Goal: Information Seeking & Learning: Learn about a topic

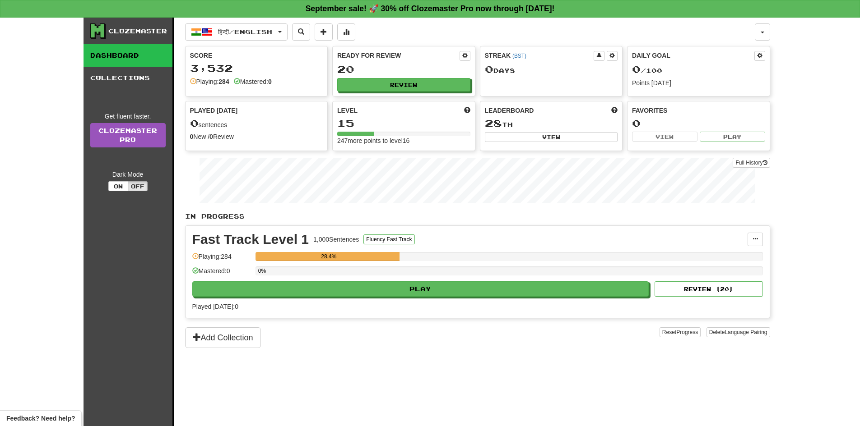
click at [364, 281] on div "0%" at bounding box center [508, 274] width 507 height 15
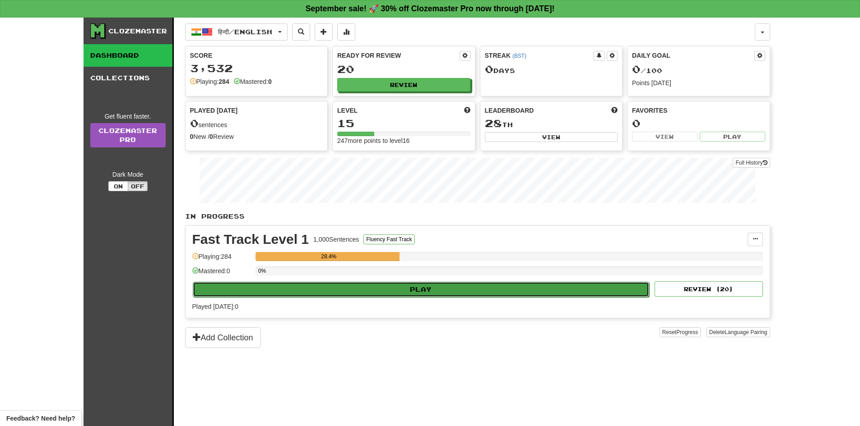
click at [361, 286] on button "Play" at bounding box center [421, 289] width 457 height 15
select select "**"
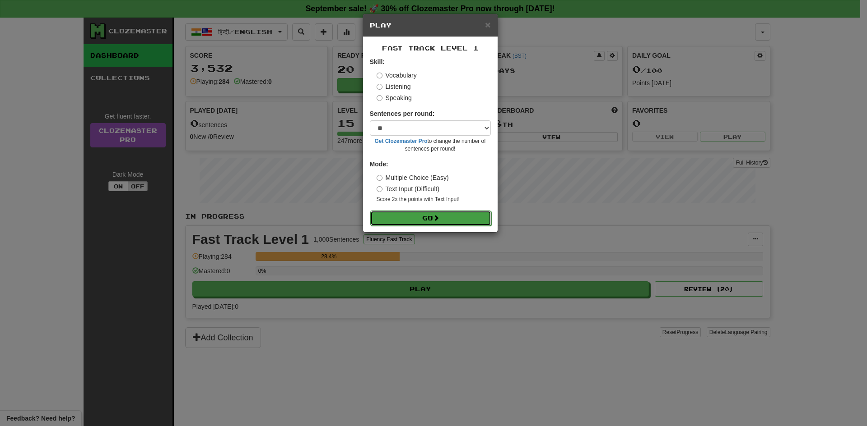
click at [421, 216] on button "Go" at bounding box center [430, 218] width 121 height 15
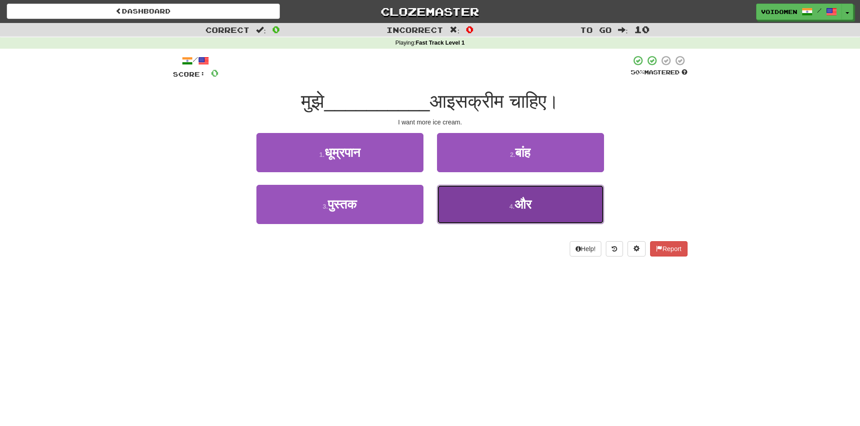
click at [496, 207] on button "4 . और" at bounding box center [520, 204] width 167 height 39
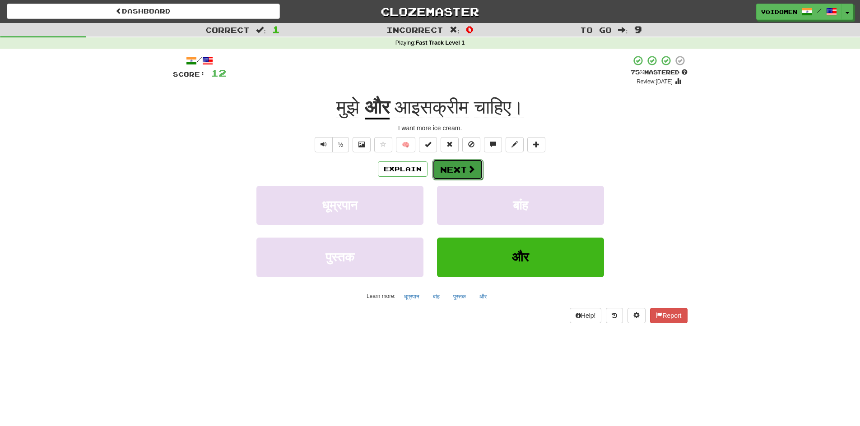
click at [473, 176] on button "Next" at bounding box center [457, 169] width 51 height 21
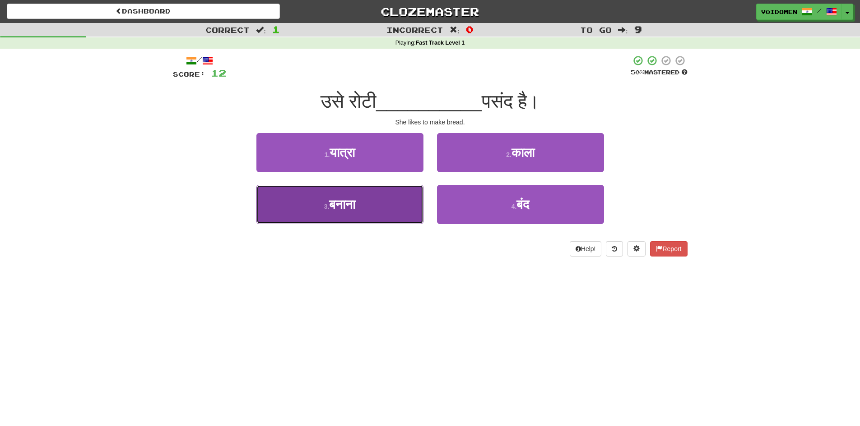
click at [391, 219] on button "3 . बनाना" at bounding box center [339, 204] width 167 height 39
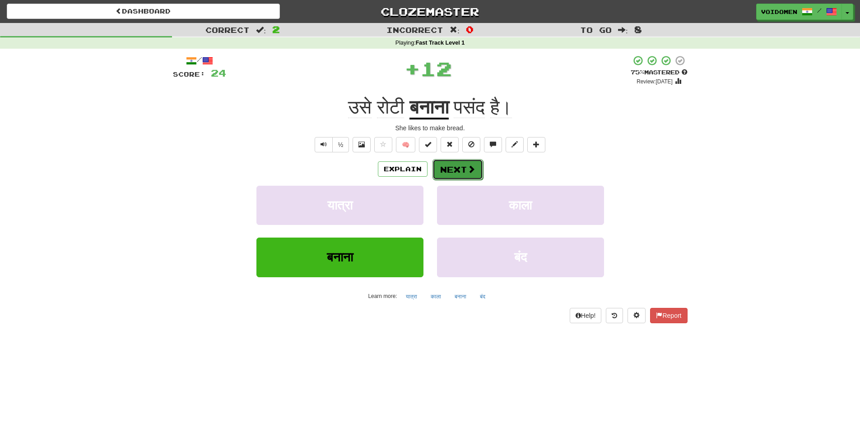
click at [471, 173] on span at bounding box center [471, 169] width 8 height 8
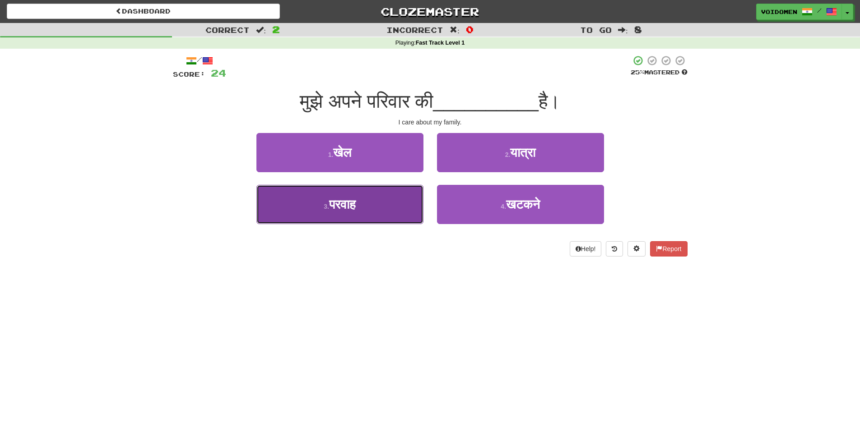
click at [387, 212] on button "3 . [GEOGRAPHIC_DATA]" at bounding box center [339, 204] width 167 height 39
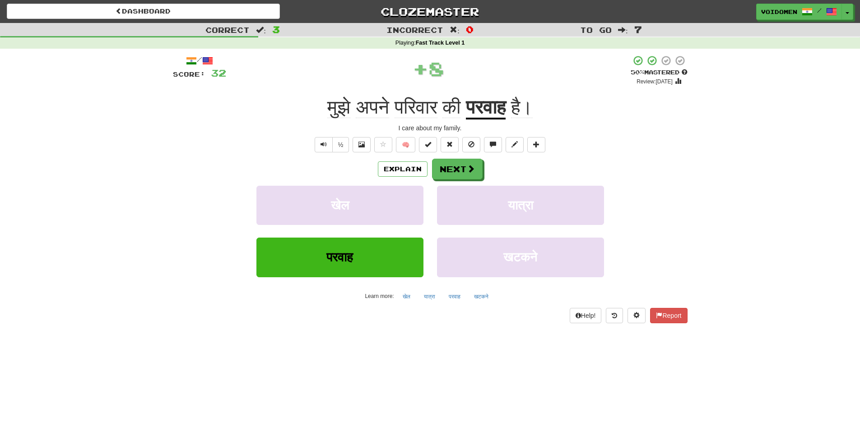
click at [495, 103] on u "परवाह" at bounding box center [486, 108] width 40 height 23
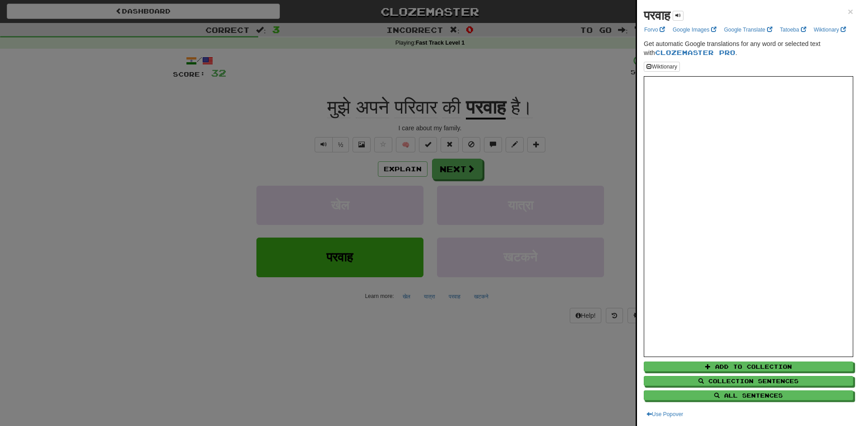
click at [498, 256] on div at bounding box center [430, 213] width 860 height 426
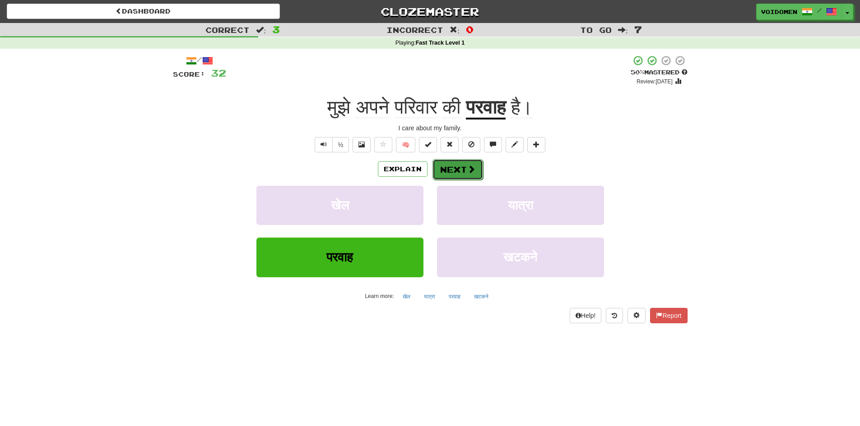
click at [452, 168] on button "Next" at bounding box center [457, 169] width 51 height 21
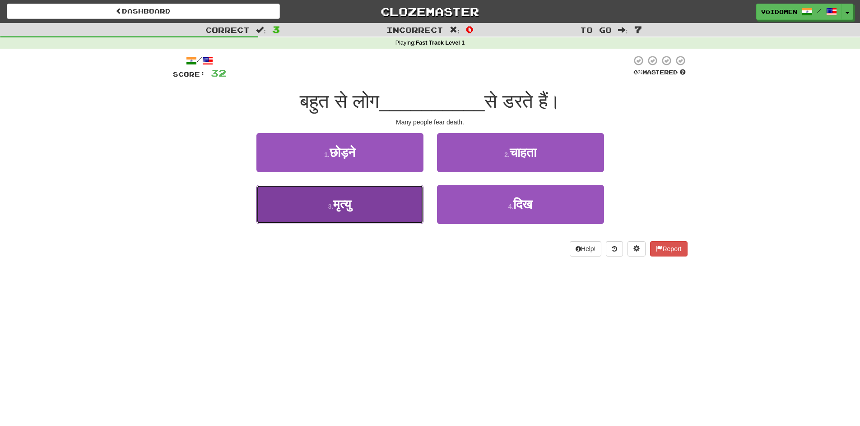
click at [377, 219] on button "3 . मृत्यु" at bounding box center [339, 204] width 167 height 39
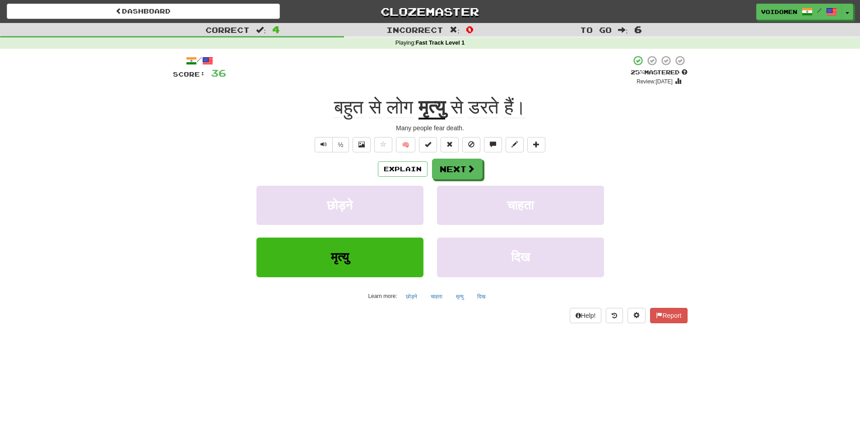
click at [438, 114] on u "मृत्यु" at bounding box center [431, 108] width 27 height 23
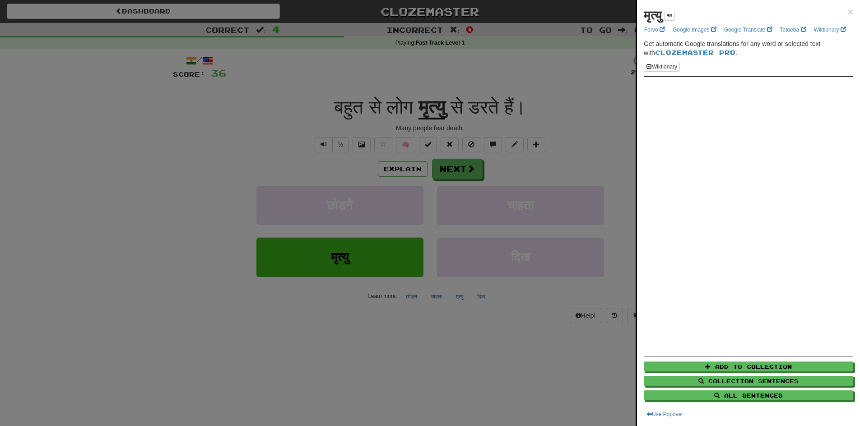
click at [565, 94] on div at bounding box center [430, 213] width 860 height 426
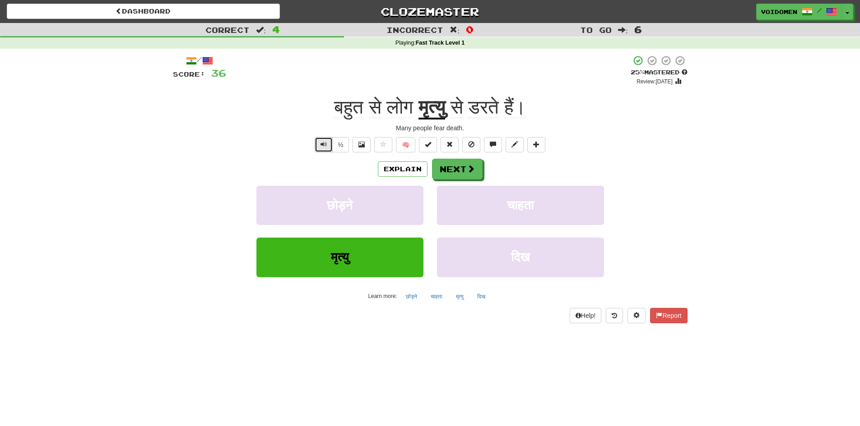
click at [324, 140] on button "Text-to-speech controls" at bounding box center [324, 144] width 18 height 15
click at [323, 145] on span "Text-to-speech controls" at bounding box center [323, 144] width 6 height 6
click at [365, 143] on button at bounding box center [361, 144] width 18 height 15
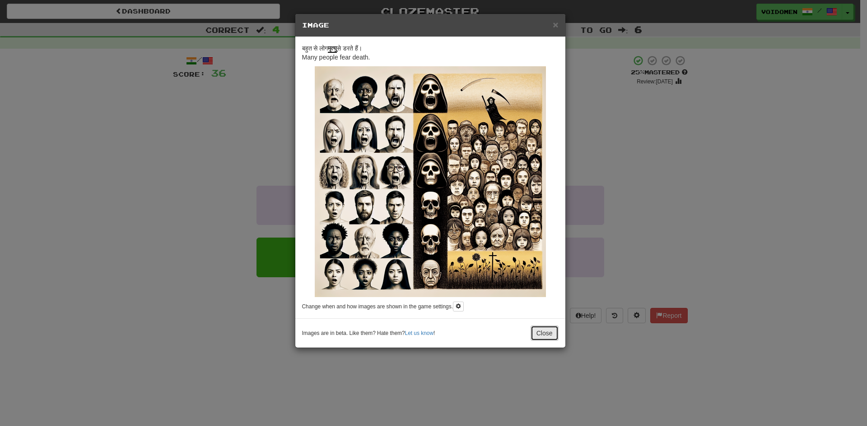
click at [545, 337] on button "Close" at bounding box center [544, 333] width 28 height 15
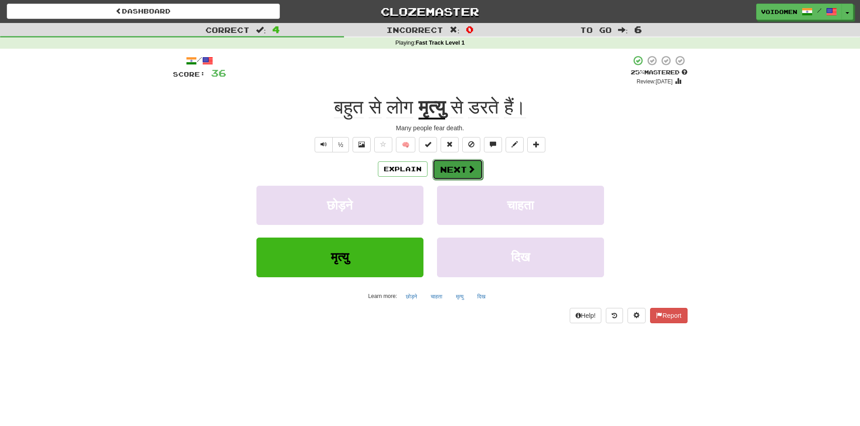
click at [454, 167] on button "Next" at bounding box center [457, 169] width 51 height 21
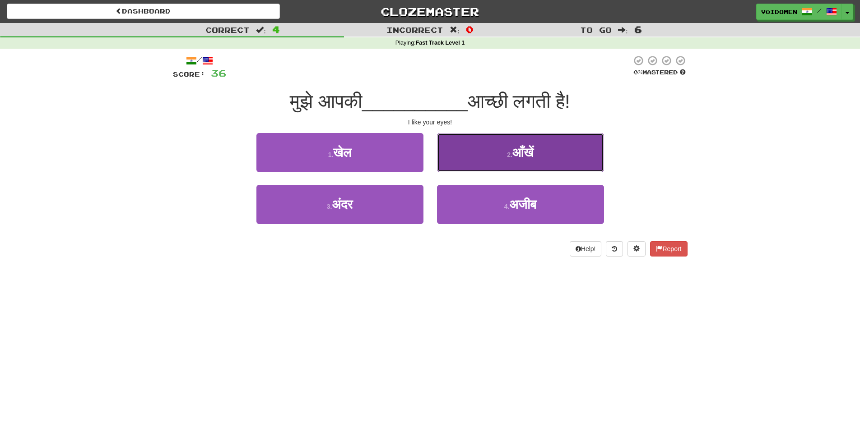
click at [513, 154] on span "आँखें" at bounding box center [522, 153] width 21 height 14
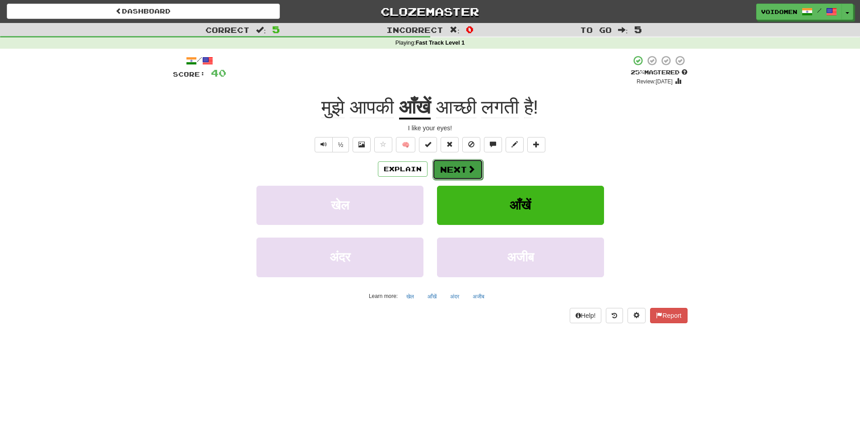
click at [465, 170] on button "Next" at bounding box center [457, 169] width 51 height 21
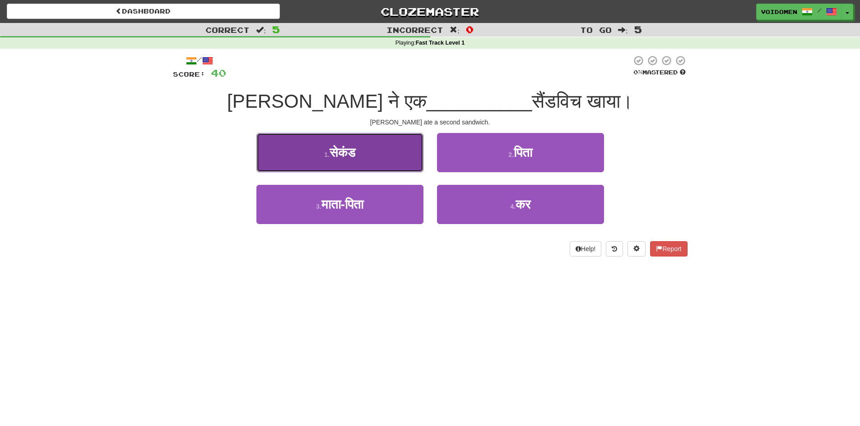
click at [345, 157] on span "सेकंड" at bounding box center [342, 153] width 26 height 14
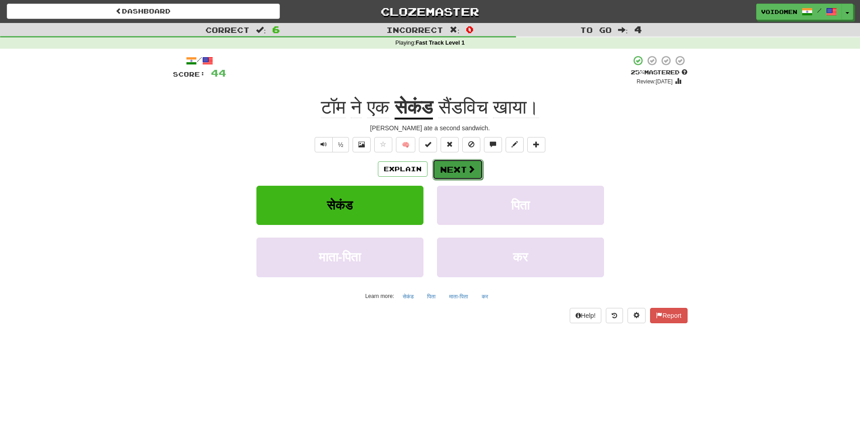
click at [463, 171] on button "Next" at bounding box center [457, 169] width 51 height 21
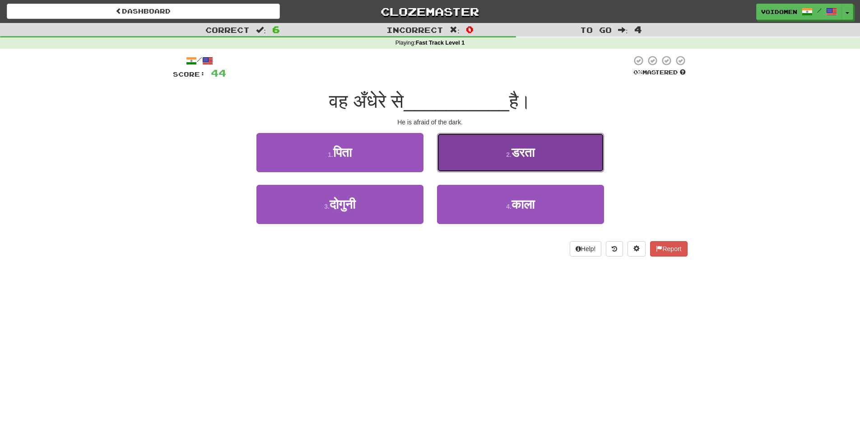
click at [538, 153] on button "2 . डरता" at bounding box center [520, 152] width 167 height 39
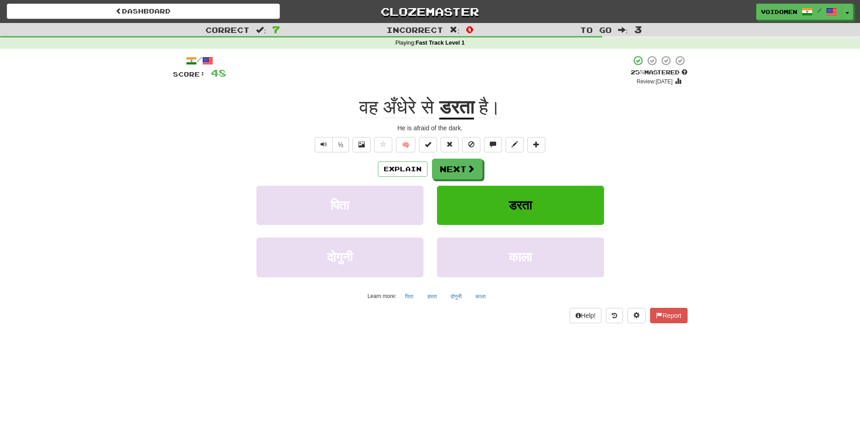
click at [467, 108] on u "डरता" at bounding box center [456, 108] width 35 height 23
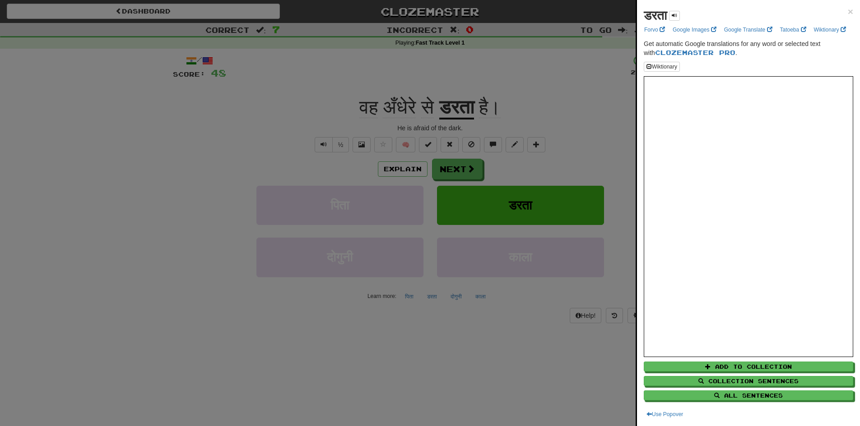
click at [519, 156] on div at bounding box center [430, 213] width 860 height 426
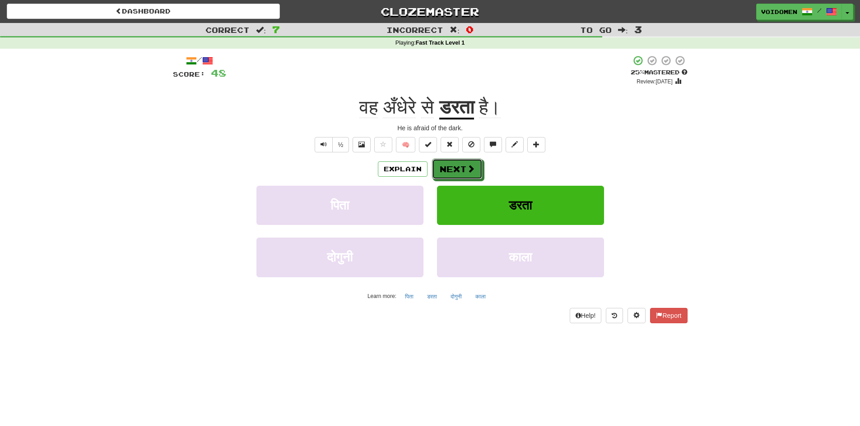
click at [472, 168] on span at bounding box center [471, 169] width 8 height 8
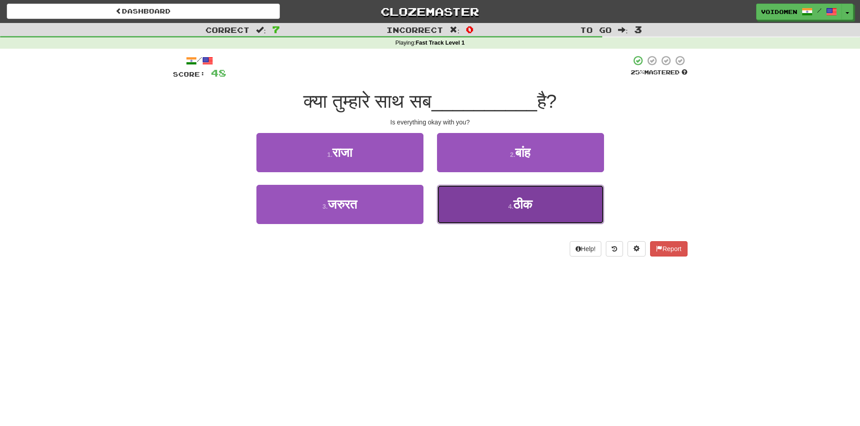
click at [502, 222] on button "4 . ठीक" at bounding box center [520, 204] width 167 height 39
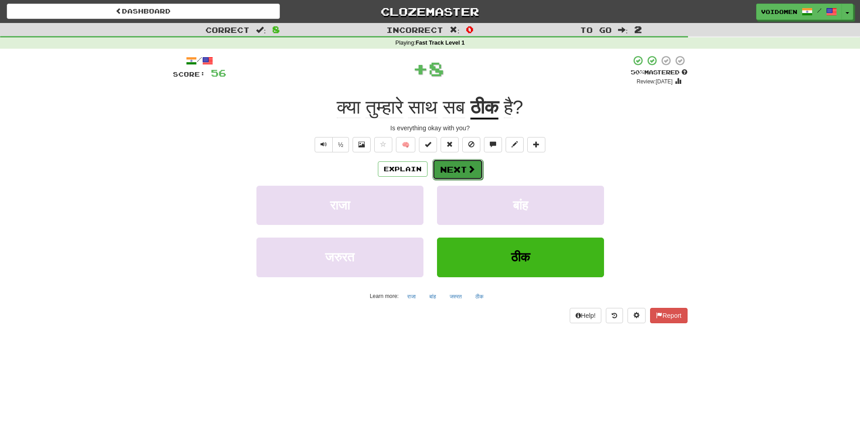
click at [471, 177] on button "Next" at bounding box center [457, 169] width 51 height 21
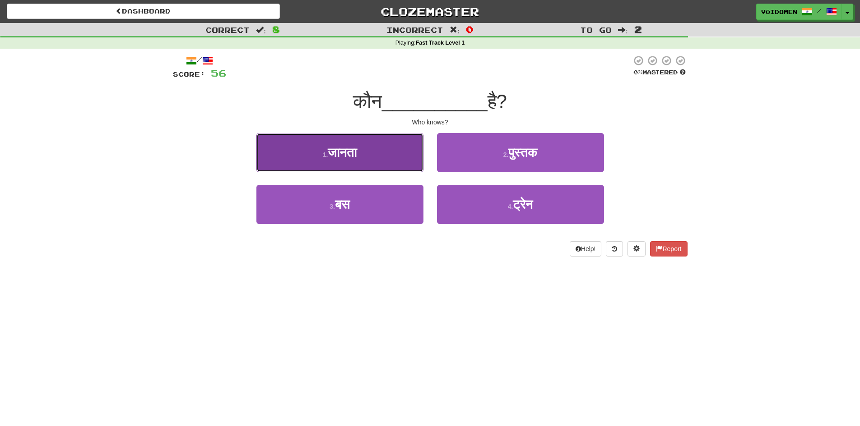
click at [353, 169] on button "1 . जानता" at bounding box center [339, 152] width 167 height 39
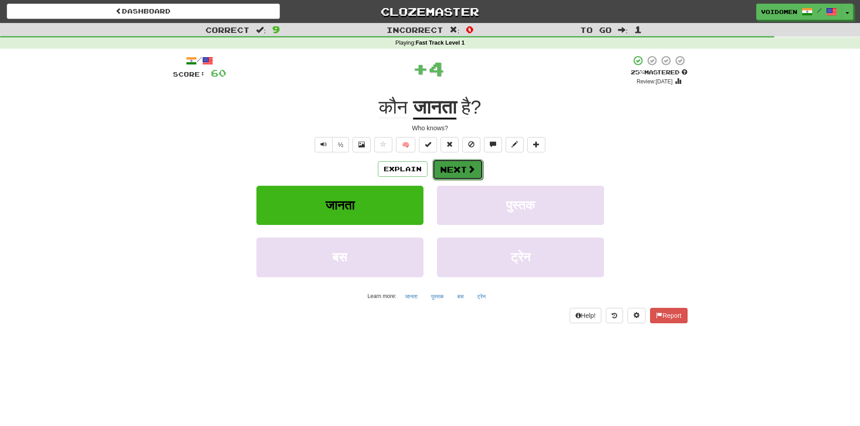
click at [472, 173] on span at bounding box center [471, 169] width 8 height 8
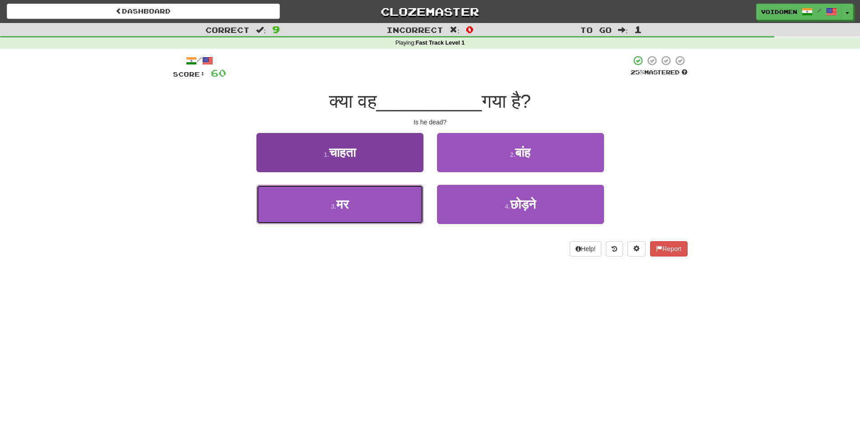
click at [389, 220] on button "3 . मर" at bounding box center [339, 204] width 167 height 39
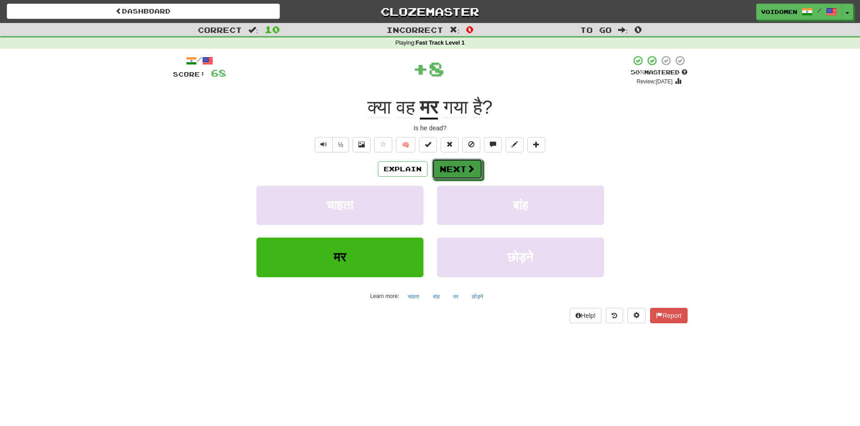
click at [462, 173] on button "Next" at bounding box center [457, 169] width 51 height 21
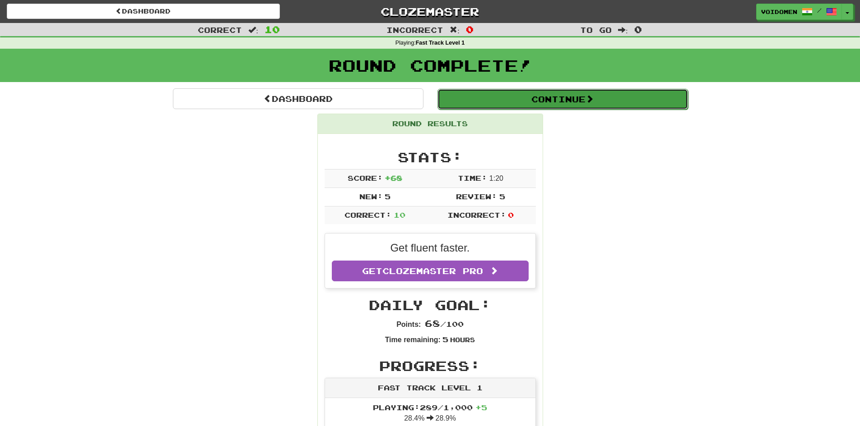
click at [542, 98] on button "Continue" at bounding box center [562, 99] width 250 height 21
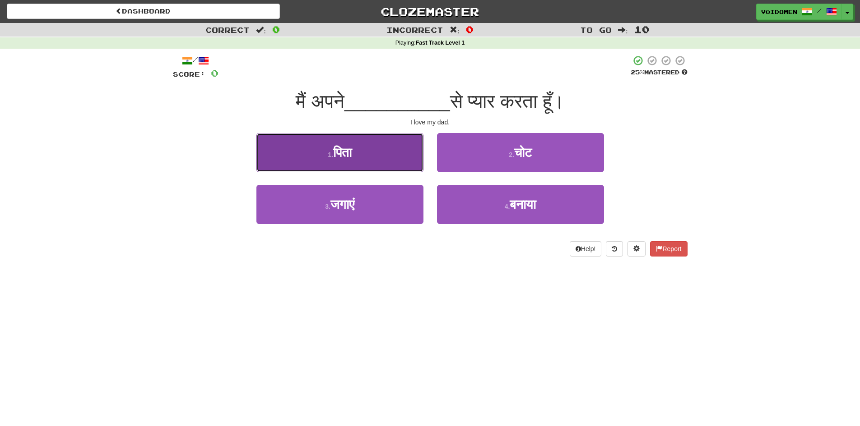
click at [389, 147] on button "1 . पिता" at bounding box center [339, 152] width 167 height 39
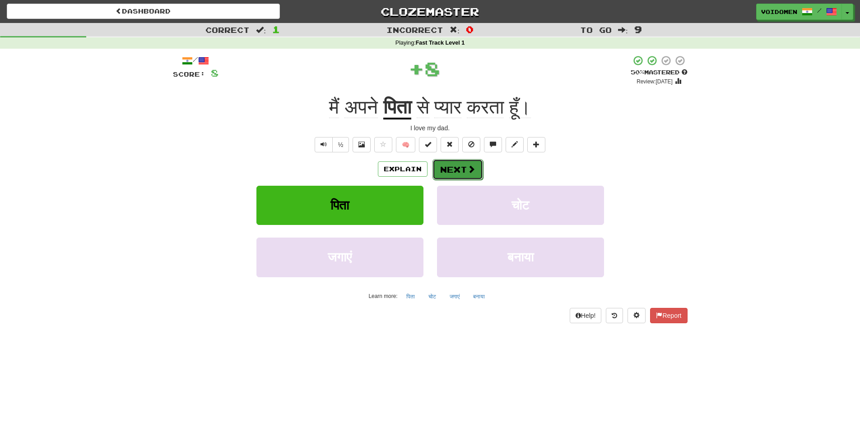
click at [457, 166] on button "Next" at bounding box center [457, 169] width 51 height 21
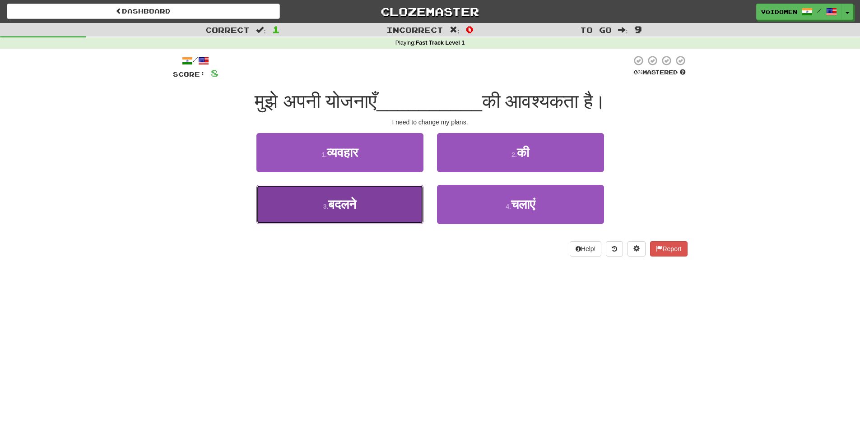
click at [392, 215] on button "3 . बदलने" at bounding box center [339, 204] width 167 height 39
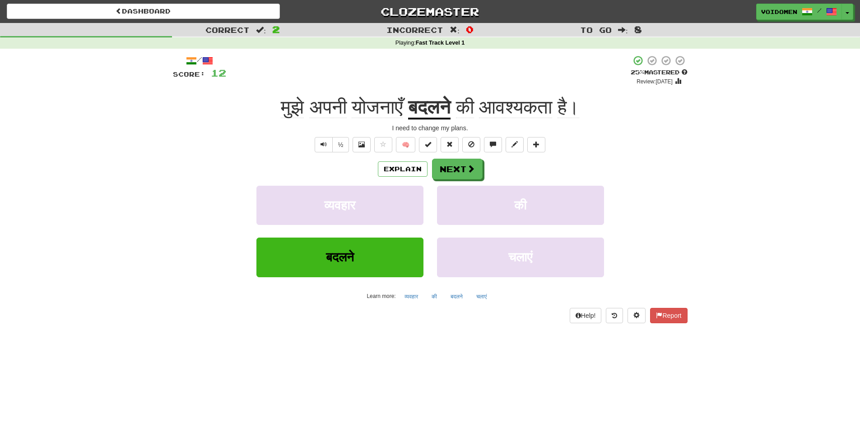
click at [422, 110] on u "बदलने" at bounding box center [429, 108] width 42 height 23
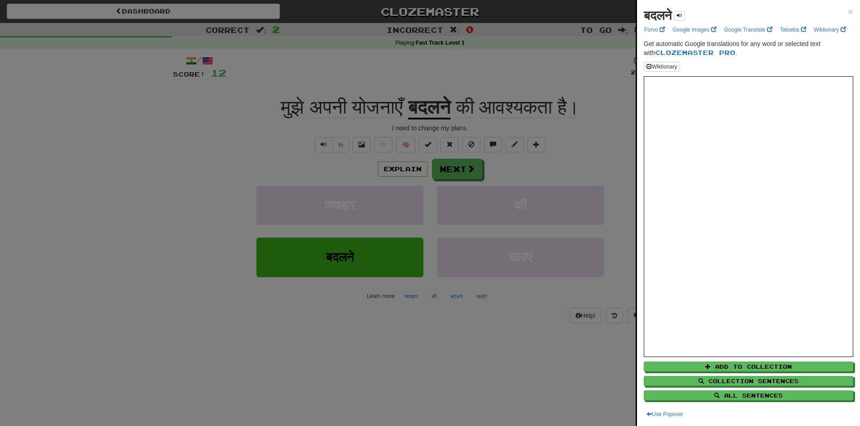
click at [380, 103] on div at bounding box center [430, 213] width 860 height 426
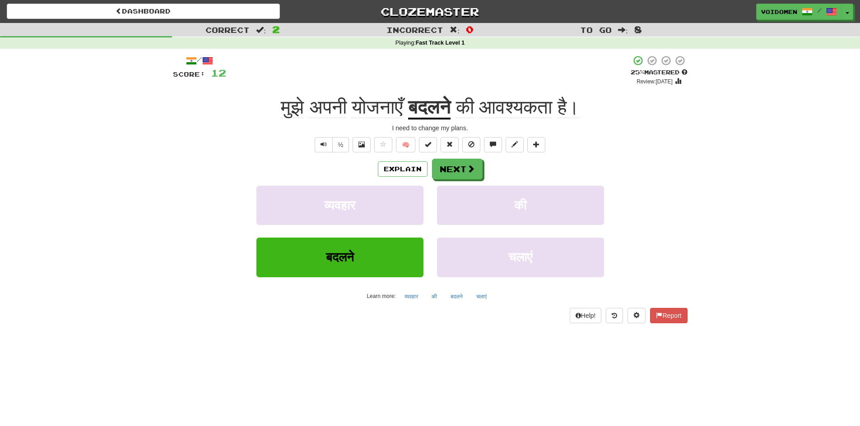
click at [360, 108] on span "योजनाएँ" at bounding box center [377, 108] width 51 height 22
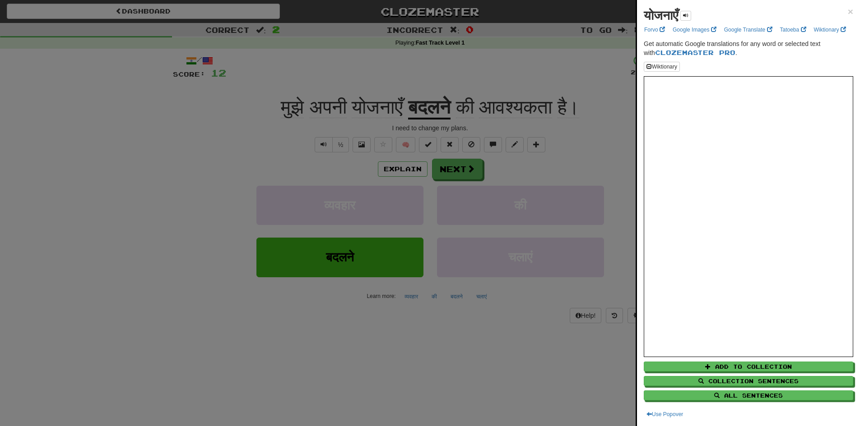
click at [478, 141] on div at bounding box center [430, 213] width 860 height 426
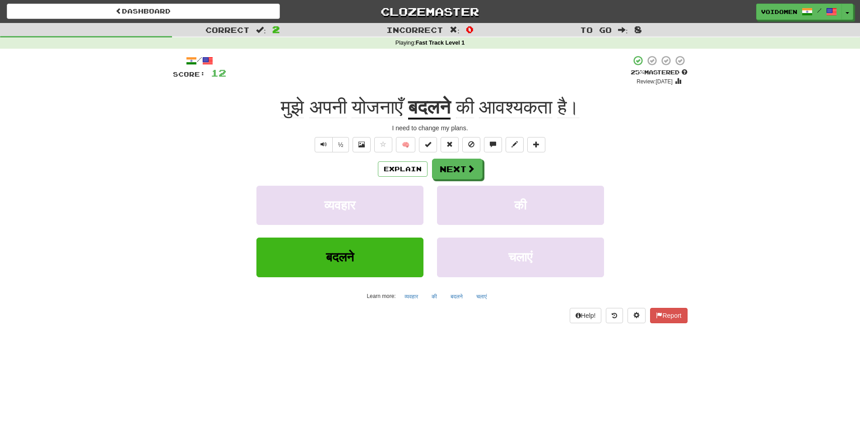
click at [517, 110] on span "आवश्यकता" at bounding box center [515, 108] width 73 height 22
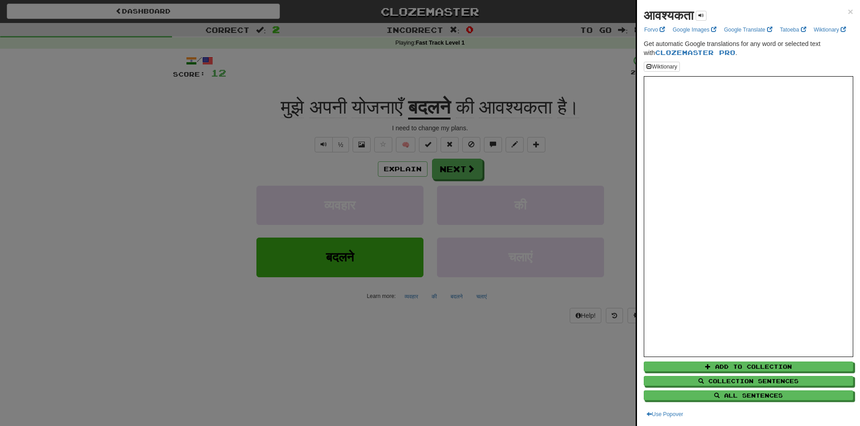
click at [519, 108] on div at bounding box center [430, 213] width 860 height 426
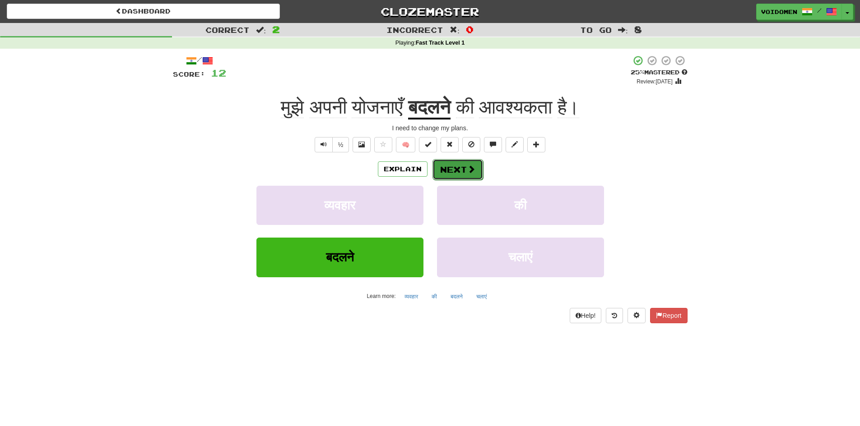
click at [448, 173] on button "Next" at bounding box center [457, 169] width 51 height 21
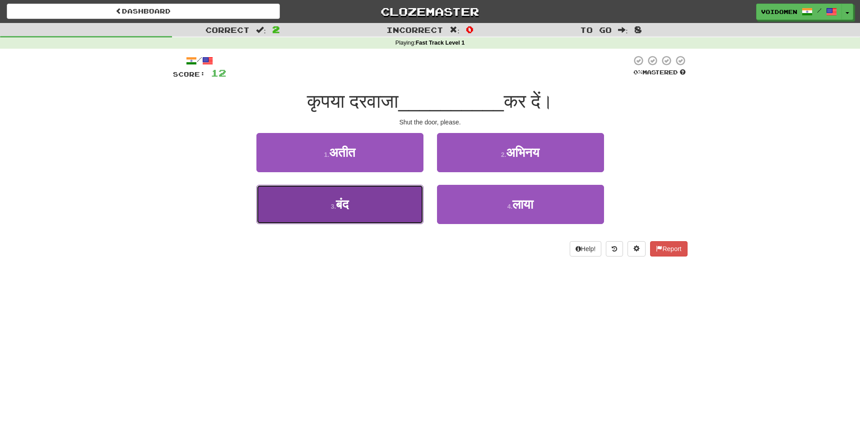
click at [391, 218] on button "3 . बंद" at bounding box center [339, 204] width 167 height 39
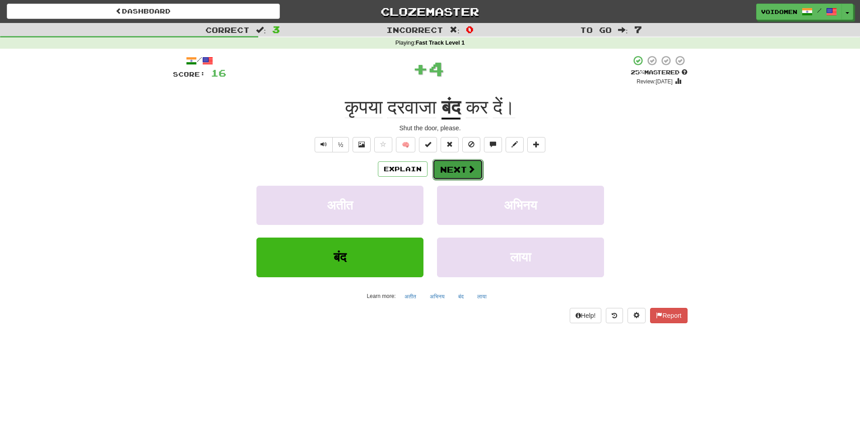
click at [468, 170] on span at bounding box center [471, 169] width 8 height 8
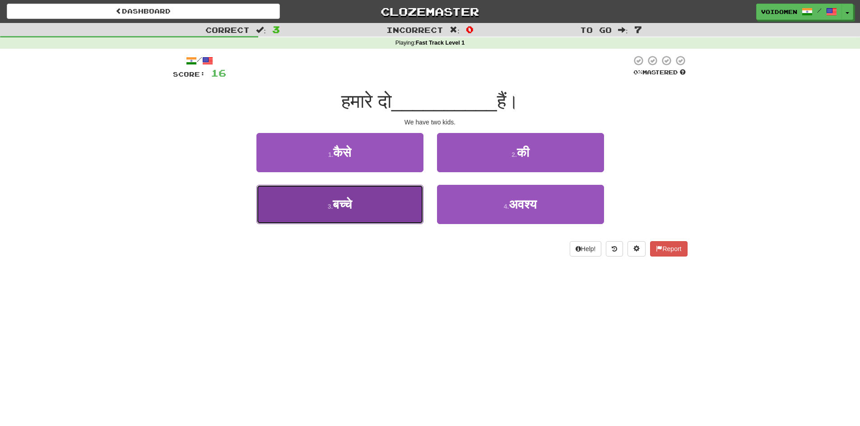
click at [400, 219] on button "3 . बच्चे" at bounding box center [339, 204] width 167 height 39
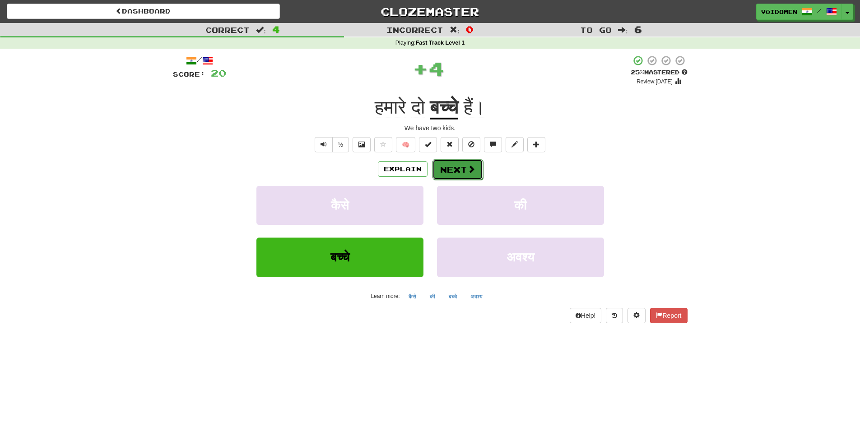
click at [463, 168] on button "Next" at bounding box center [457, 169] width 51 height 21
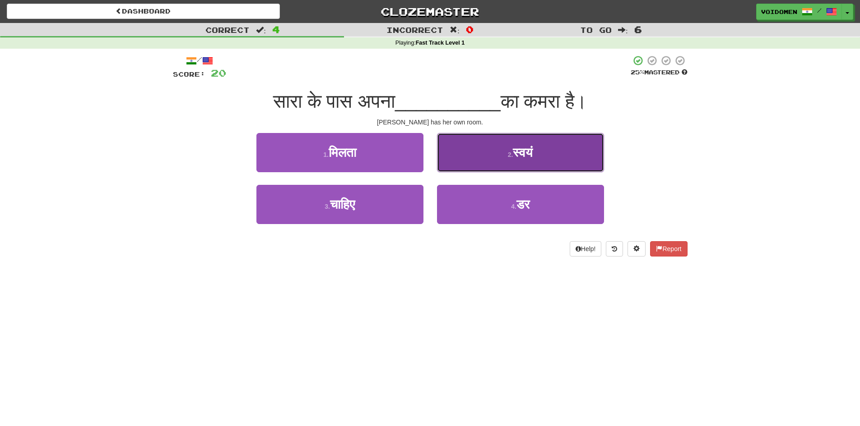
click at [583, 162] on button "2 . स्वयं" at bounding box center [520, 152] width 167 height 39
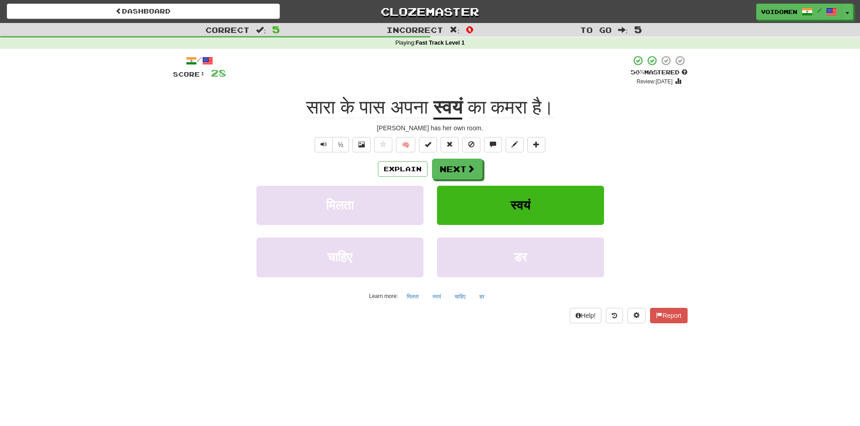
click at [462, 114] on u "स्वयं" at bounding box center [447, 108] width 29 height 23
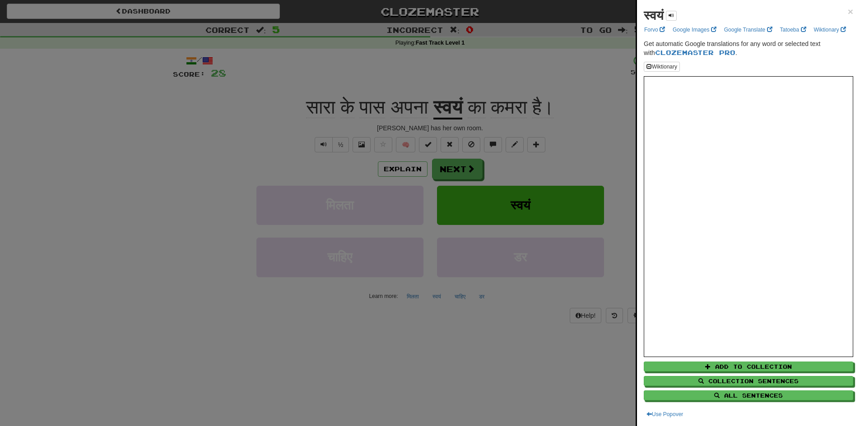
click at [607, 170] on div at bounding box center [430, 213] width 860 height 426
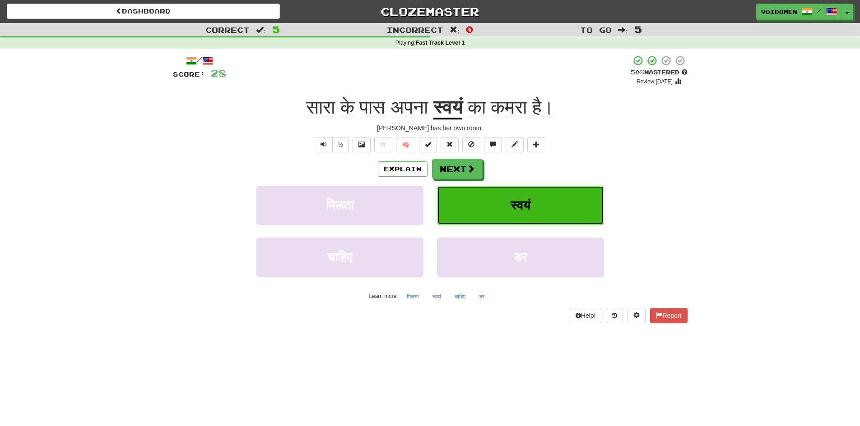
click at [545, 204] on button "स्वयं" at bounding box center [520, 205] width 167 height 39
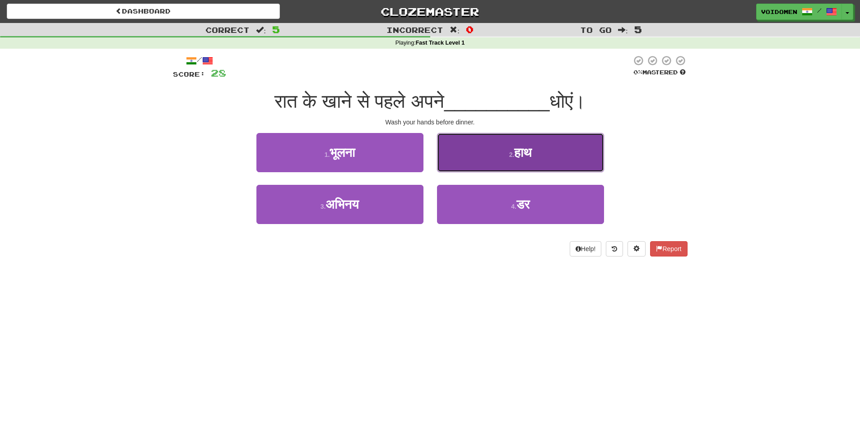
click at [514, 162] on button "2 . हाथ" at bounding box center [520, 152] width 167 height 39
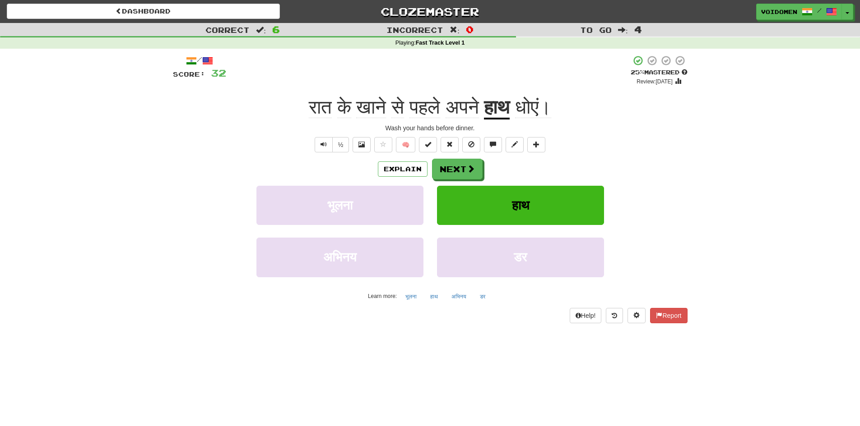
click at [551, 108] on span "धोएं।" at bounding box center [533, 108] width 36 height 22
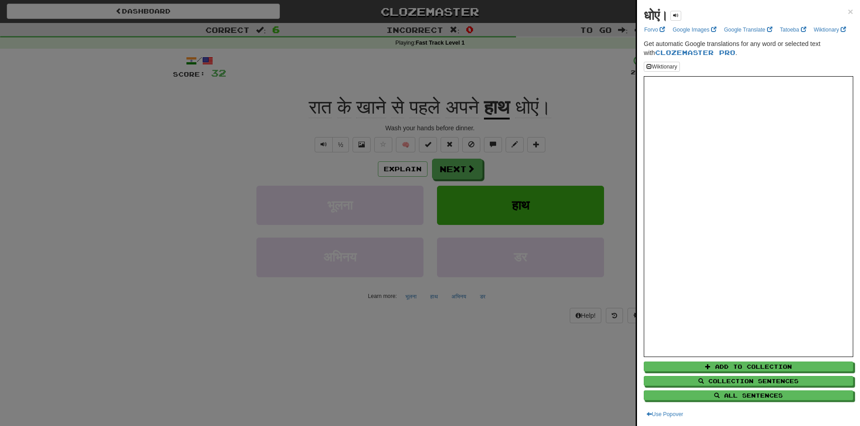
click at [574, 135] on div at bounding box center [430, 213] width 860 height 426
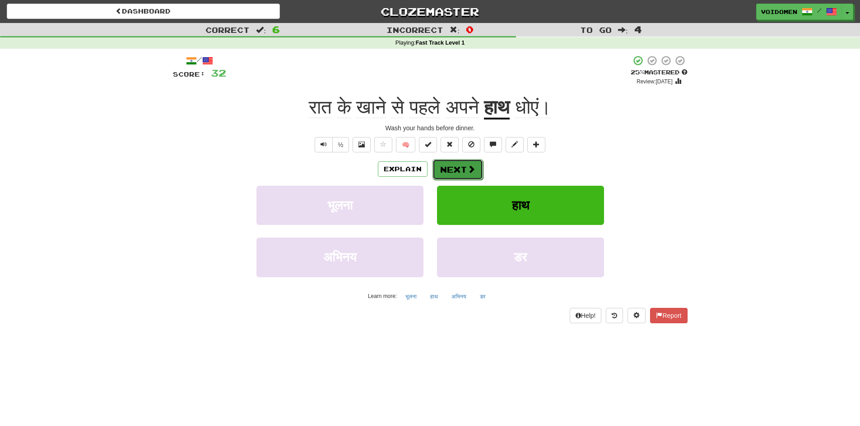
click at [452, 167] on button "Next" at bounding box center [457, 169] width 51 height 21
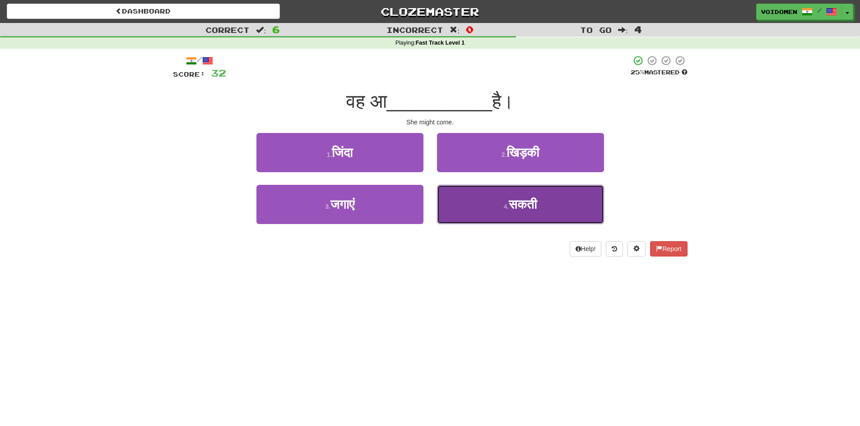
click at [494, 208] on button "4 . सकती" at bounding box center [520, 204] width 167 height 39
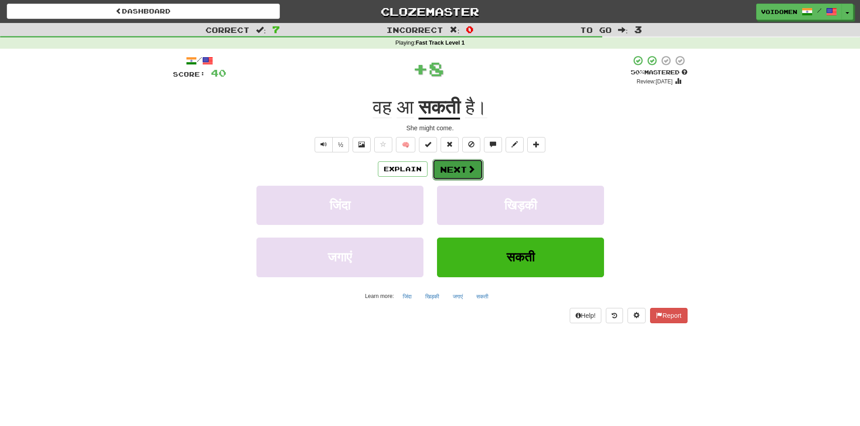
click at [467, 167] on span at bounding box center [471, 169] width 8 height 8
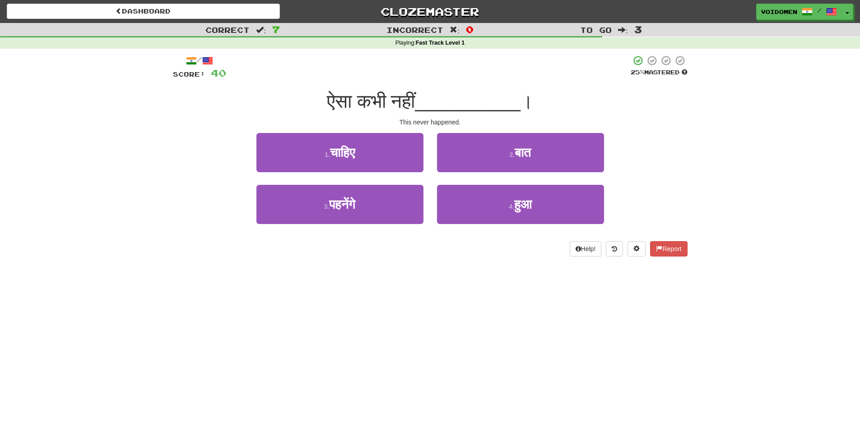
click at [498, 230] on div "4 . हुआ" at bounding box center [520, 211] width 181 height 52
click at [498, 227] on div "4 . हुआ" at bounding box center [520, 211] width 181 height 52
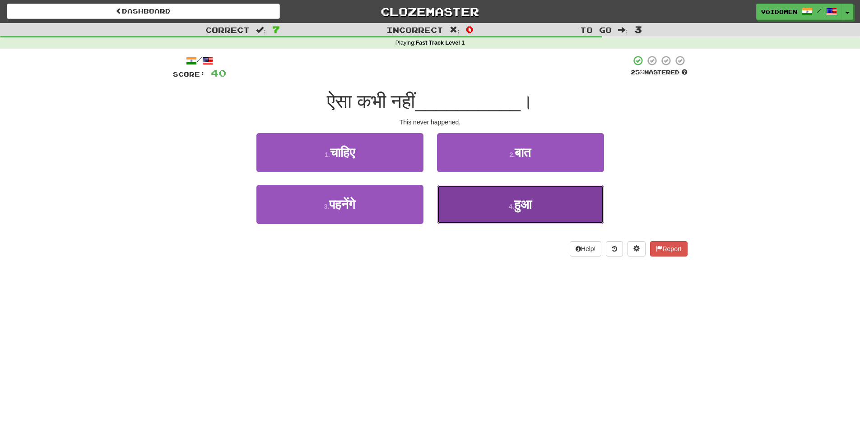
click at [496, 218] on button "4 . हुआ" at bounding box center [520, 204] width 167 height 39
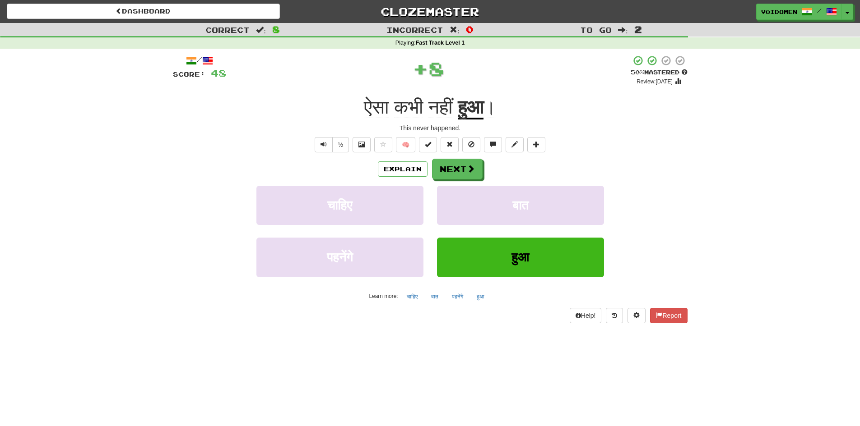
click at [476, 113] on u "हुआ" at bounding box center [471, 108] width 26 height 23
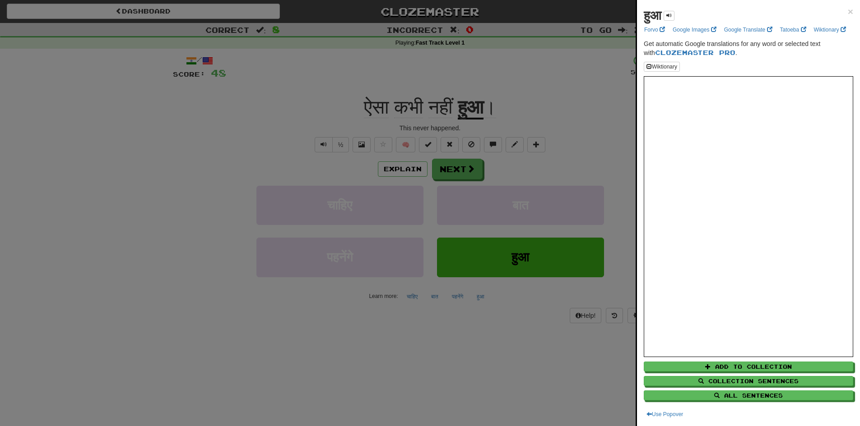
click at [545, 340] on div at bounding box center [430, 213] width 860 height 426
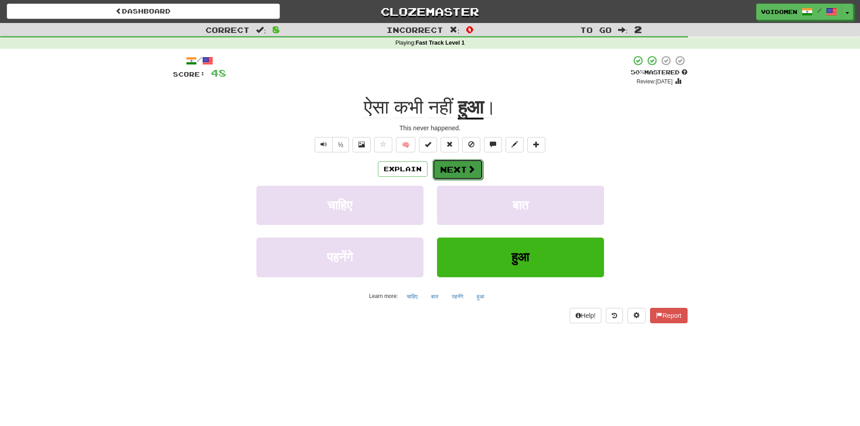
click at [455, 161] on button "Next" at bounding box center [457, 169] width 51 height 21
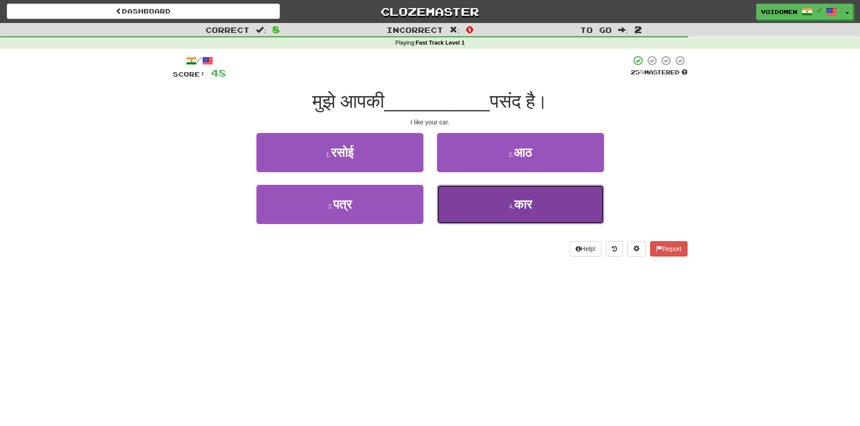
click at [496, 223] on button "4 . कार" at bounding box center [520, 204] width 167 height 39
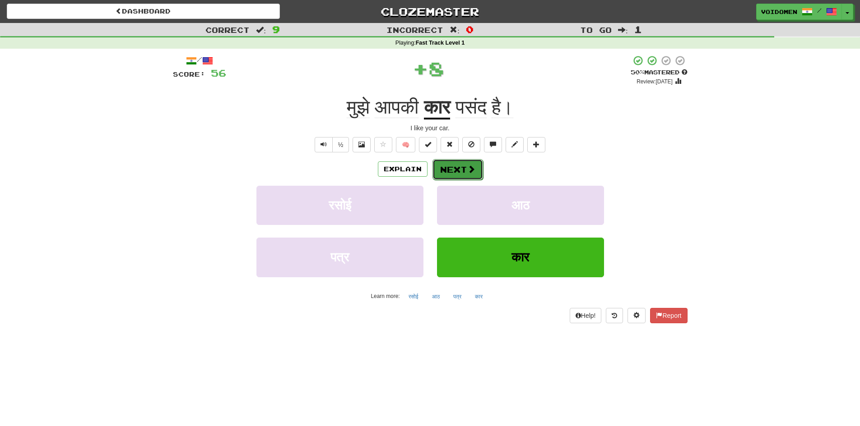
click at [468, 175] on button "Next" at bounding box center [457, 169] width 51 height 21
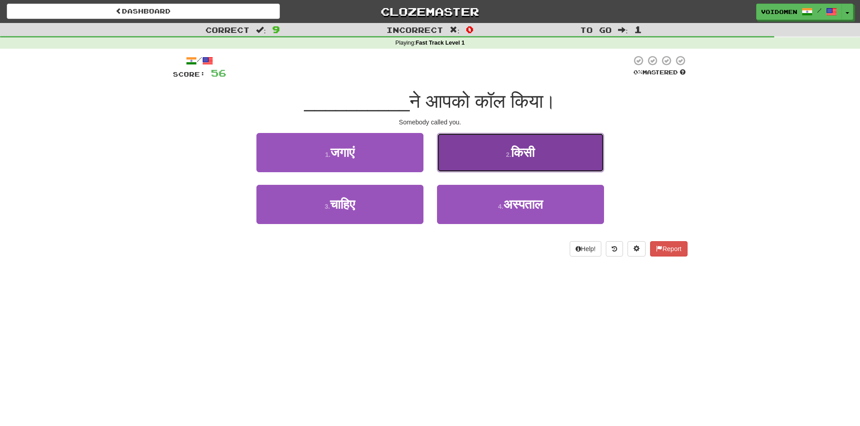
click at [547, 165] on button "2 . किसी" at bounding box center [520, 152] width 167 height 39
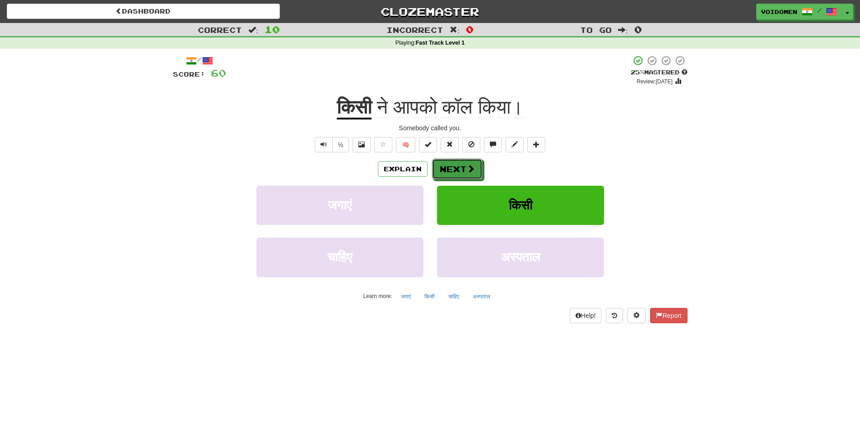
click at [473, 177] on button "Next" at bounding box center [457, 169] width 51 height 21
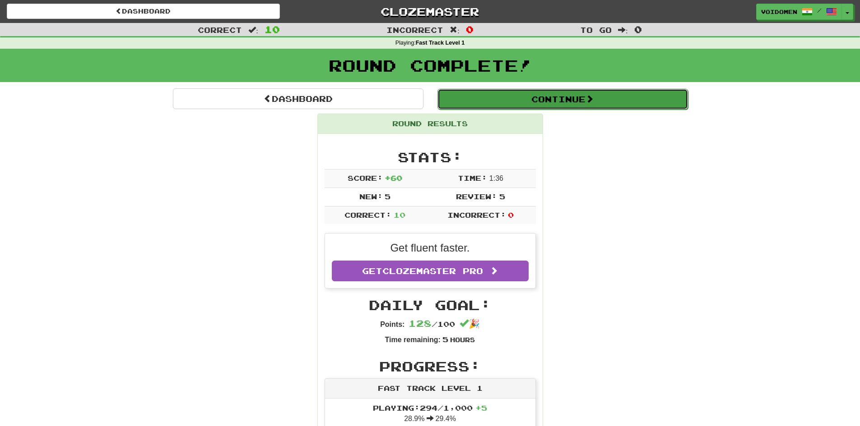
click at [487, 99] on button "Continue" at bounding box center [562, 99] width 250 height 21
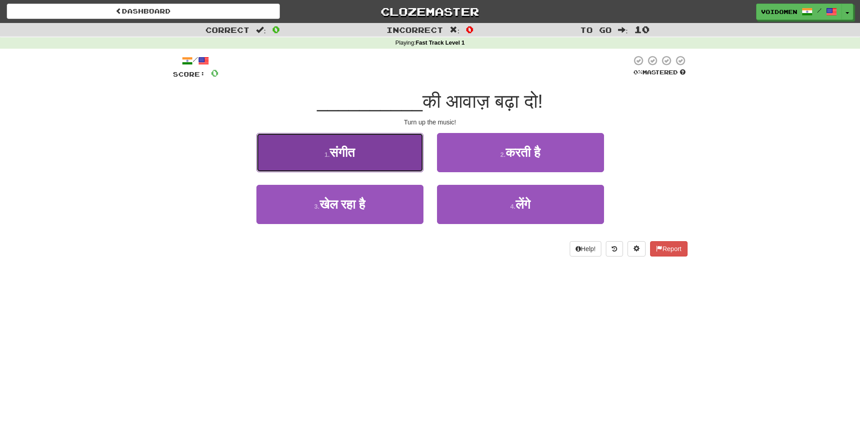
click at [400, 148] on button "1 . संगीत" at bounding box center [339, 152] width 167 height 39
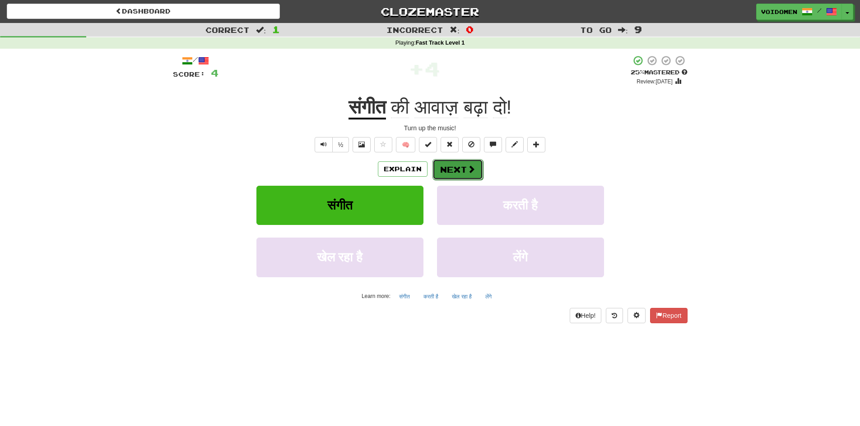
click at [459, 166] on button "Next" at bounding box center [457, 169] width 51 height 21
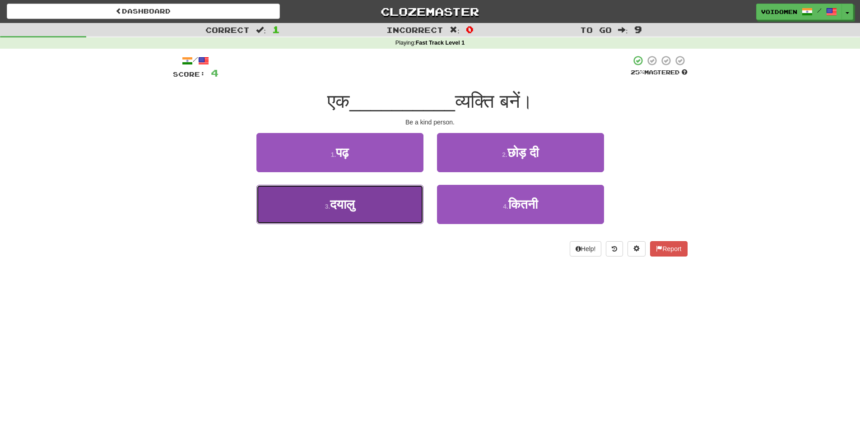
click at [400, 215] on button "3 . [GEOGRAPHIC_DATA]" at bounding box center [339, 204] width 167 height 39
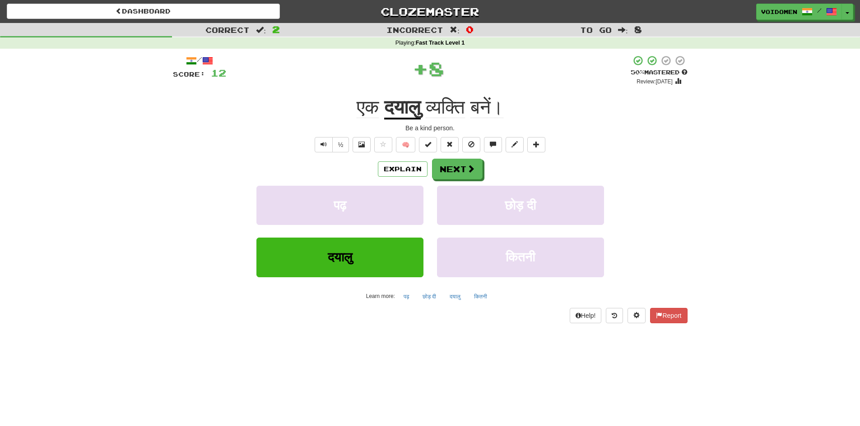
click at [458, 102] on span "व्यक्ति" at bounding box center [445, 108] width 39 height 22
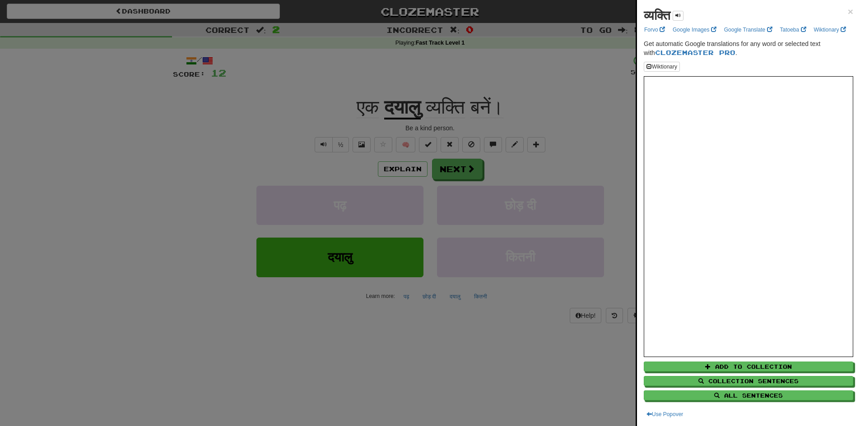
click at [498, 312] on div at bounding box center [430, 213] width 860 height 426
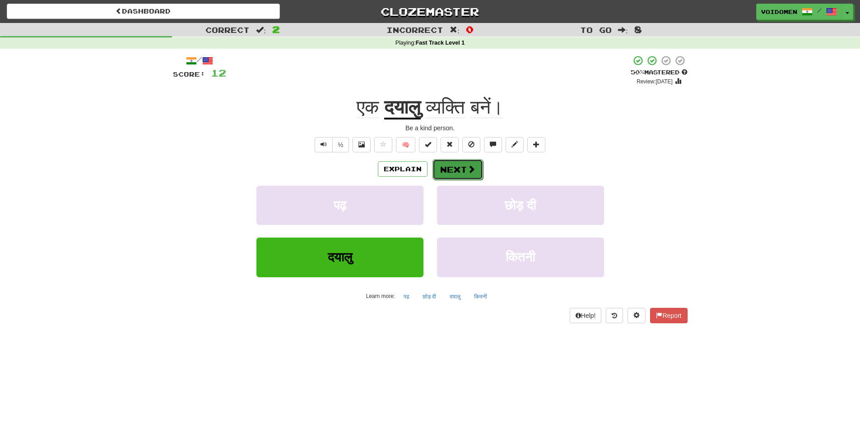
click at [463, 175] on button "Next" at bounding box center [457, 169] width 51 height 21
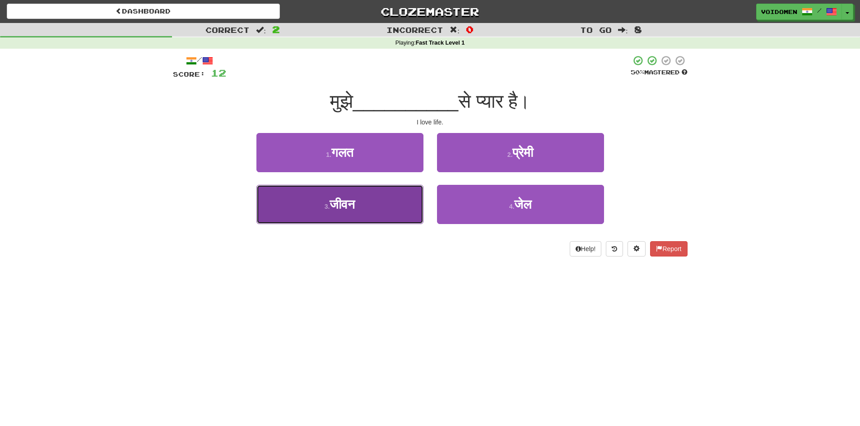
click at [371, 213] on button "3 . जीवन" at bounding box center [339, 204] width 167 height 39
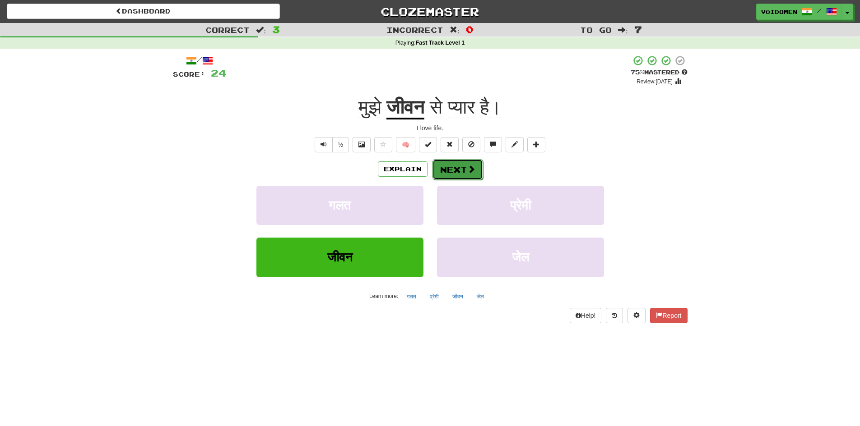
click at [449, 170] on button "Next" at bounding box center [457, 169] width 51 height 21
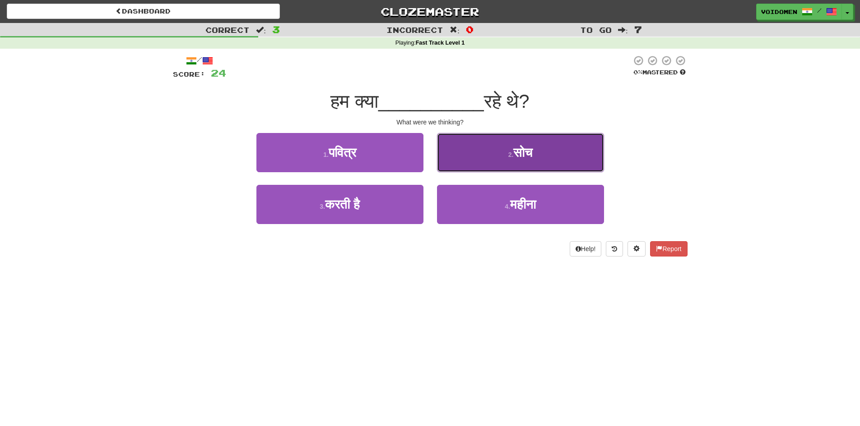
click at [513, 157] on span "सोच" at bounding box center [522, 153] width 19 height 14
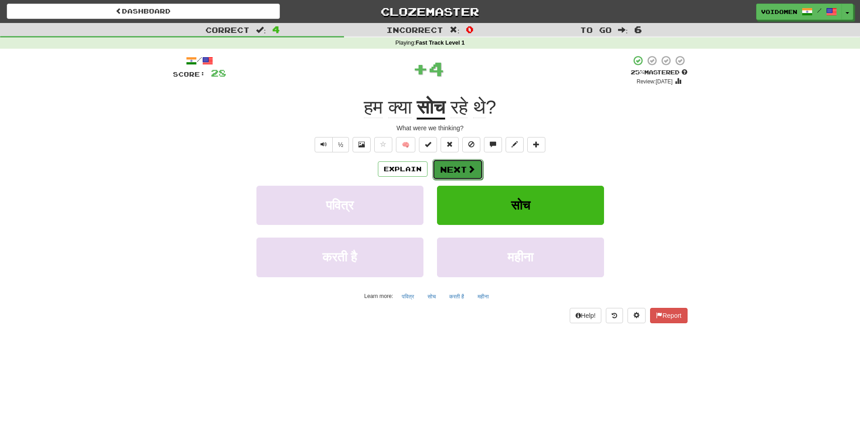
click at [469, 171] on span at bounding box center [471, 169] width 8 height 8
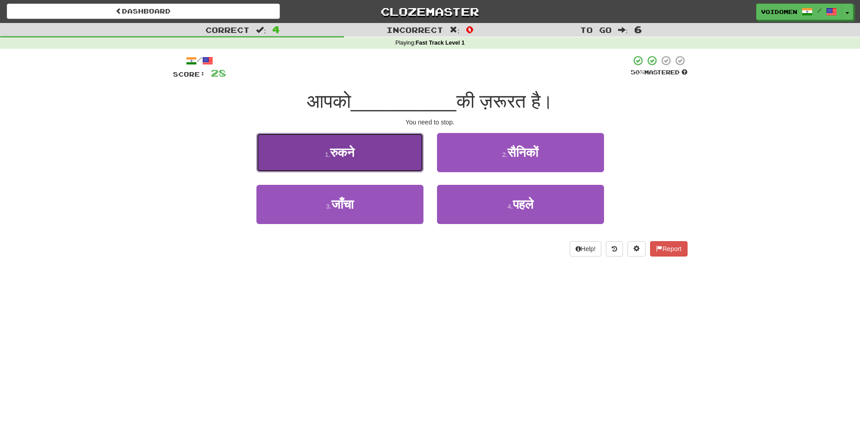
click at [385, 159] on button "1 . रुकने" at bounding box center [339, 152] width 167 height 39
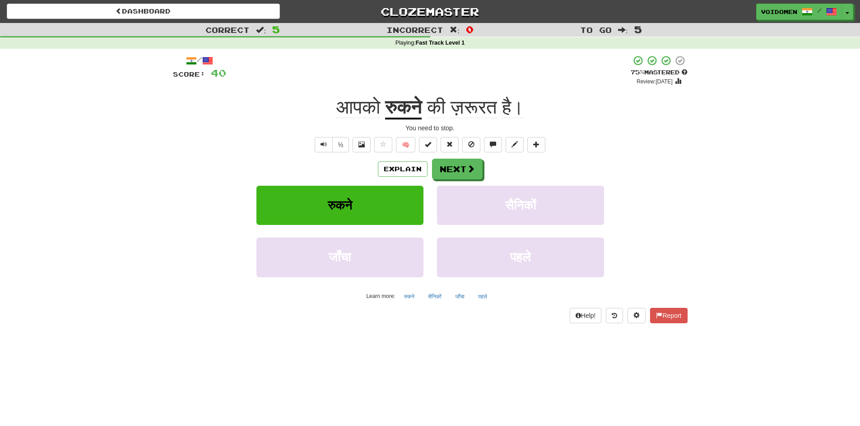
click at [405, 105] on u "रुकने" at bounding box center [403, 108] width 37 height 23
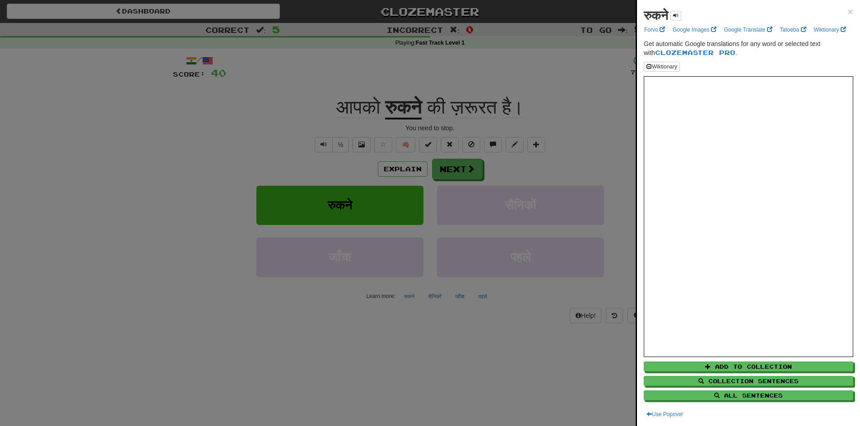
click at [532, 99] on div at bounding box center [430, 213] width 860 height 426
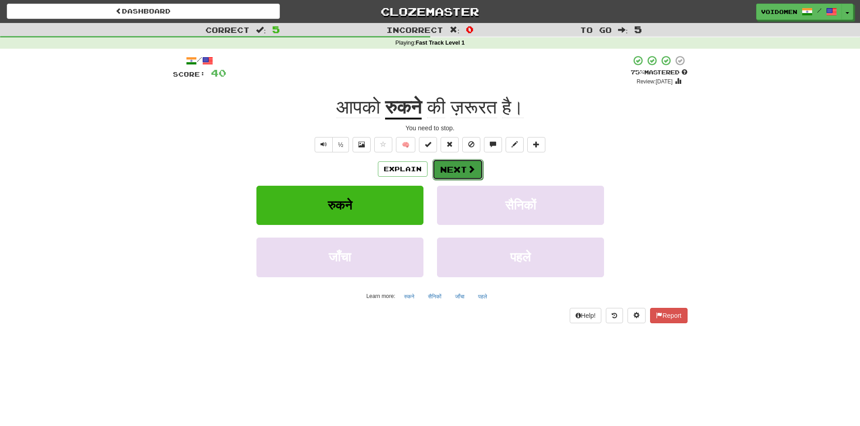
click at [458, 175] on button "Next" at bounding box center [457, 169] width 51 height 21
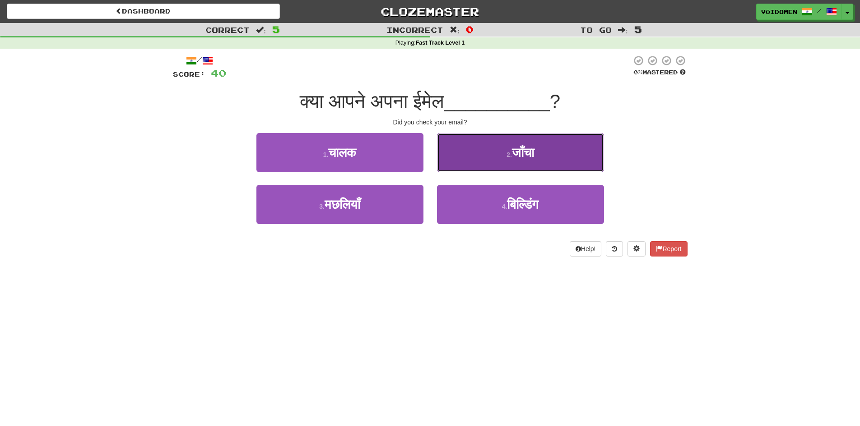
click at [591, 144] on button "2 . [GEOGRAPHIC_DATA]" at bounding box center [520, 152] width 167 height 39
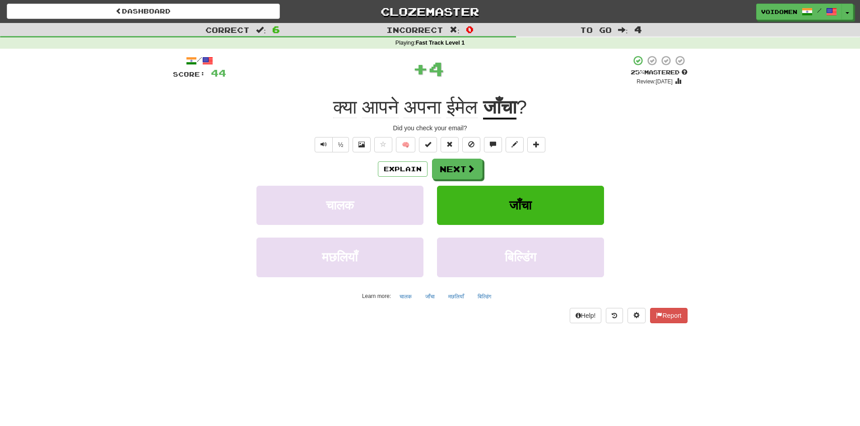
click at [516, 103] on u "जाँचा" at bounding box center [499, 108] width 33 height 23
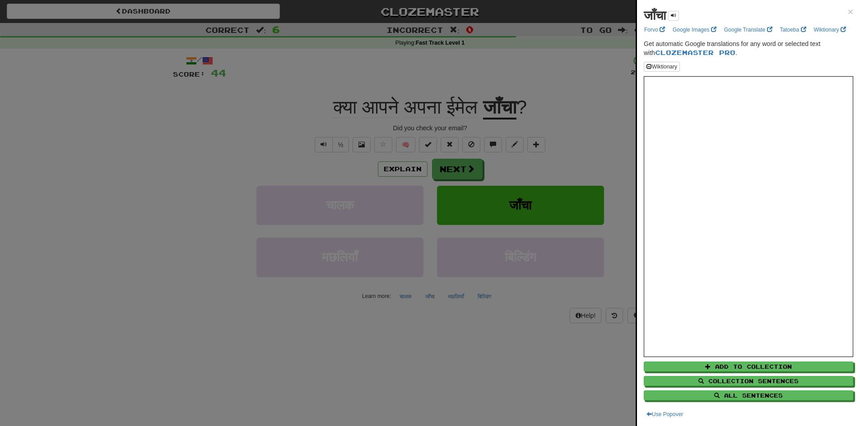
click at [553, 127] on div at bounding box center [430, 213] width 860 height 426
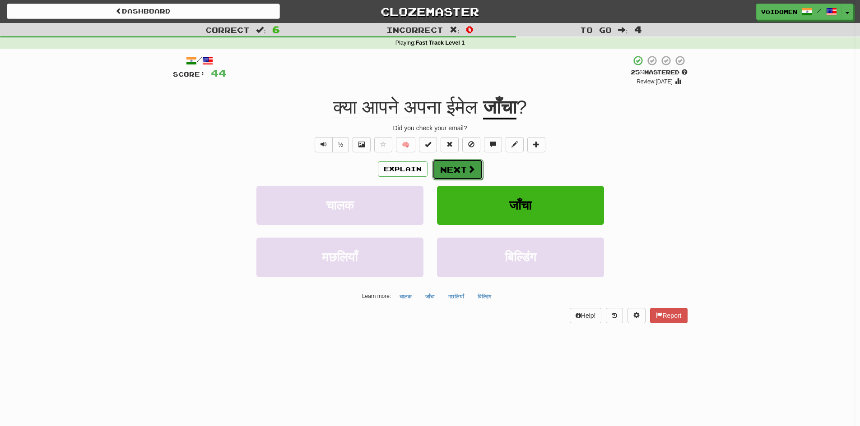
click at [467, 178] on button "Next" at bounding box center [457, 169] width 51 height 21
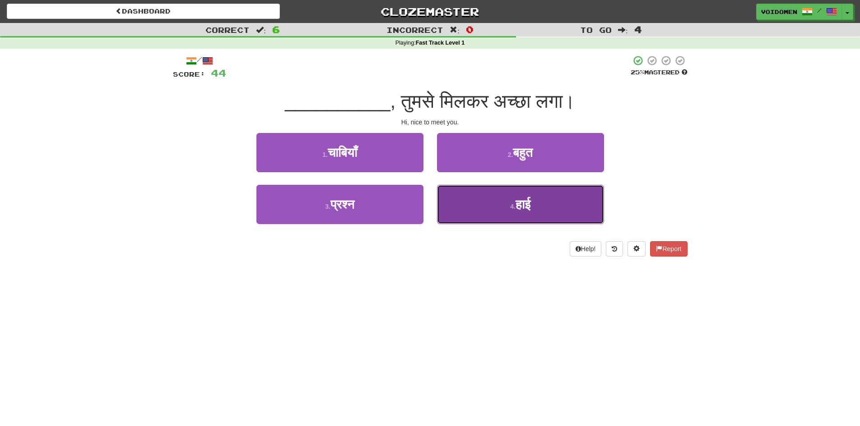
click at [490, 217] on button "4 . हाई" at bounding box center [520, 204] width 167 height 39
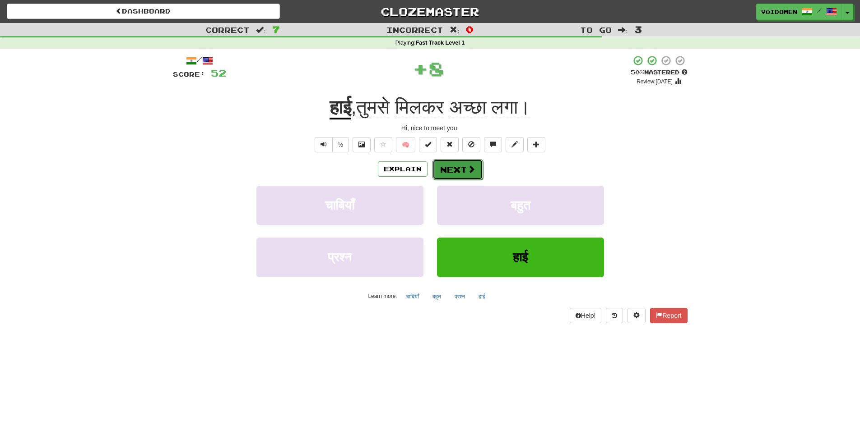
click at [467, 171] on span at bounding box center [471, 169] width 8 height 8
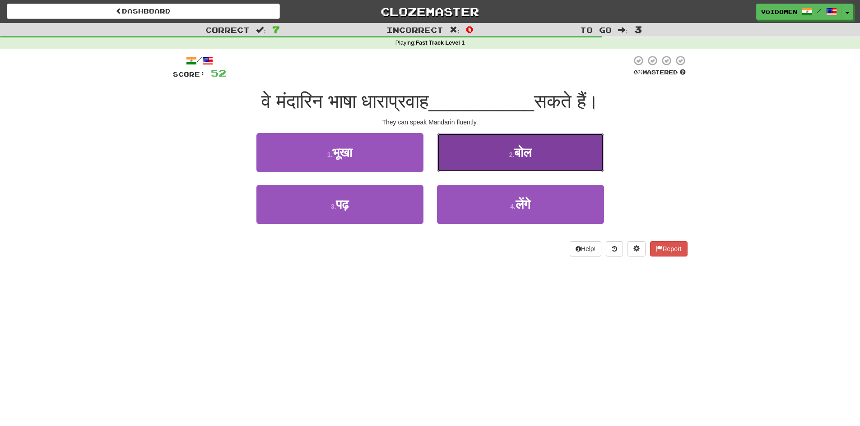
click at [555, 157] on button "2 . बोल" at bounding box center [520, 152] width 167 height 39
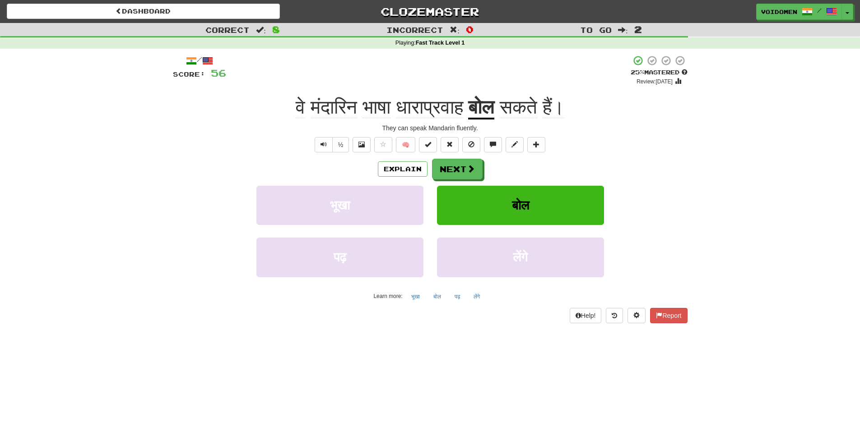
click at [385, 103] on span "भाषा" at bounding box center [376, 108] width 28 height 22
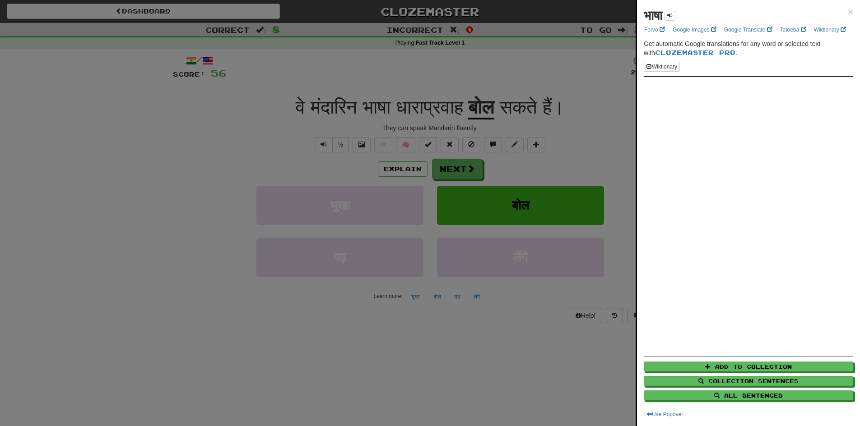
click at [495, 110] on div at bounding box center [430, 213] width 860 height 426
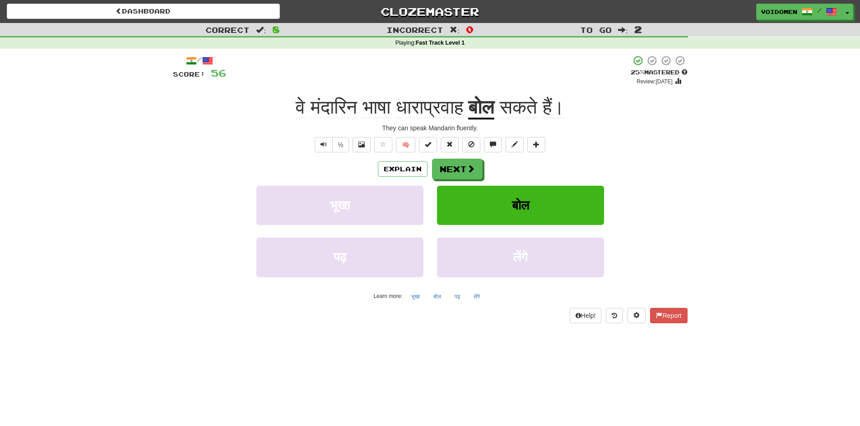
click at [429, 113] on span "धाराप्रवाह" at bounding box center [429, 108] width 67 height 22
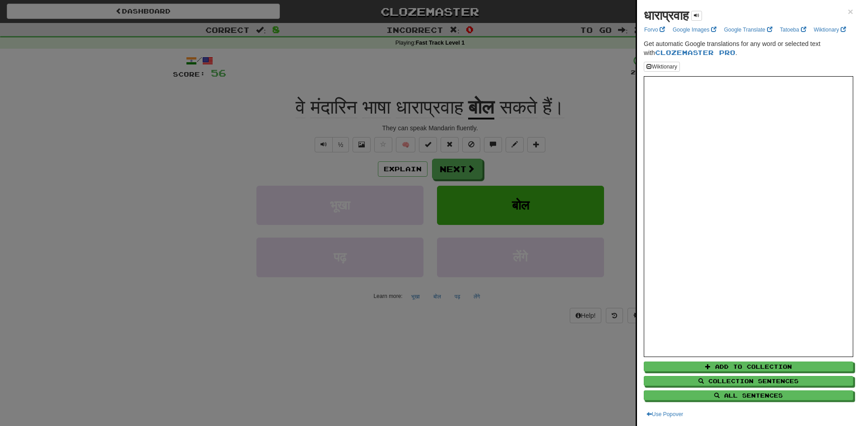
click at [491, 69] on div at bounding box center [430, 213] width 860 height 426
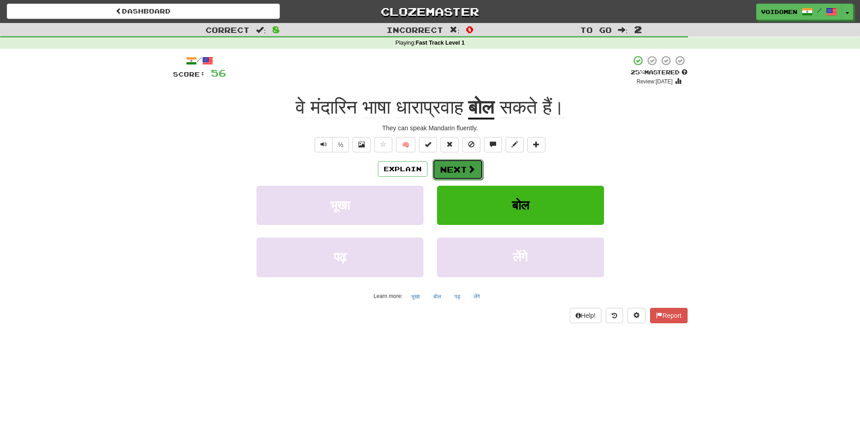
click at [468, 170] on span at bounding box center [471, 169] width 8 height 8
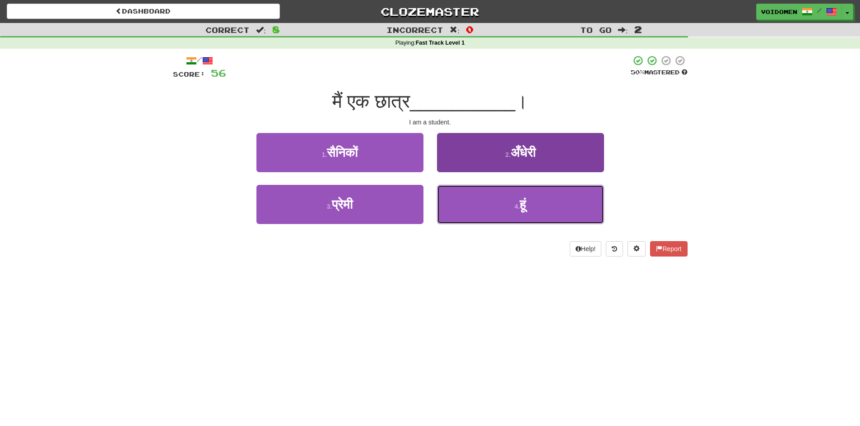
click at [501, 204] on button "4 . हूं" at bounding box center [520, 204] width 167 height 39
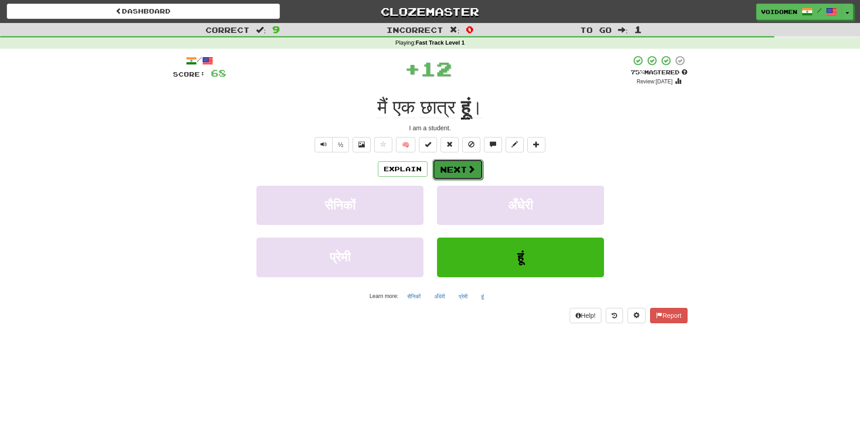
click at [477, 168] on button "Next" at bounding box center [457, 169] width 51 height 21
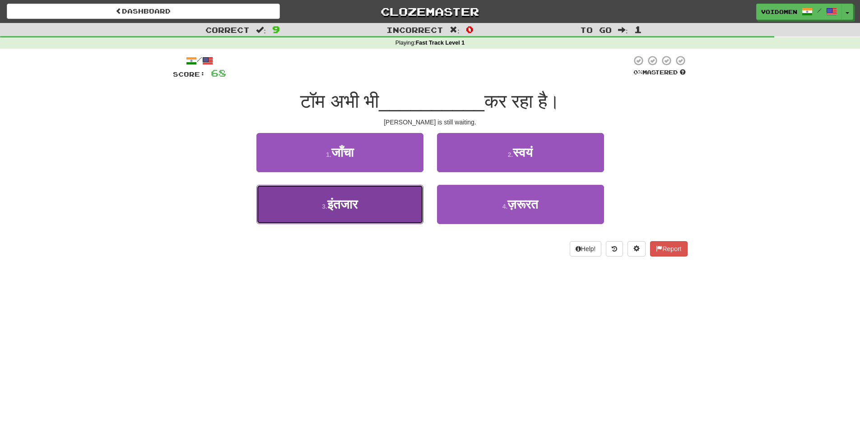
click at [376, 210] on button "3 . [GEOGRAPHIC_DATA]" at bounding box center [339, 204] width 167 height 39
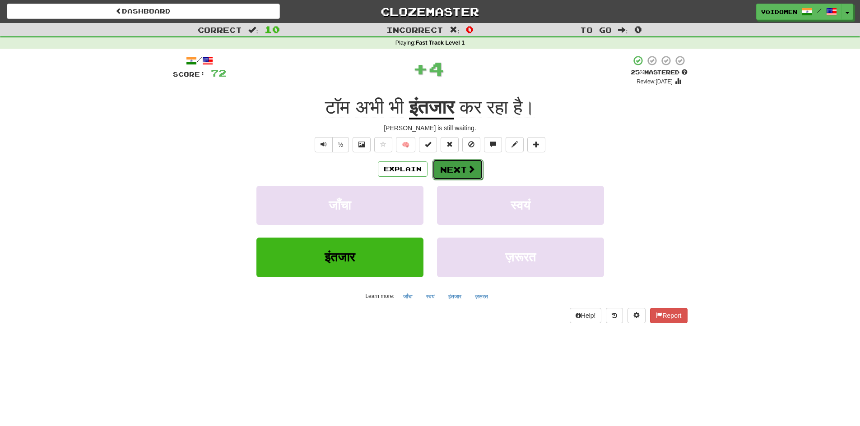
click at [468, 168] on span at bounding box center [471, 169] width 8 height 8
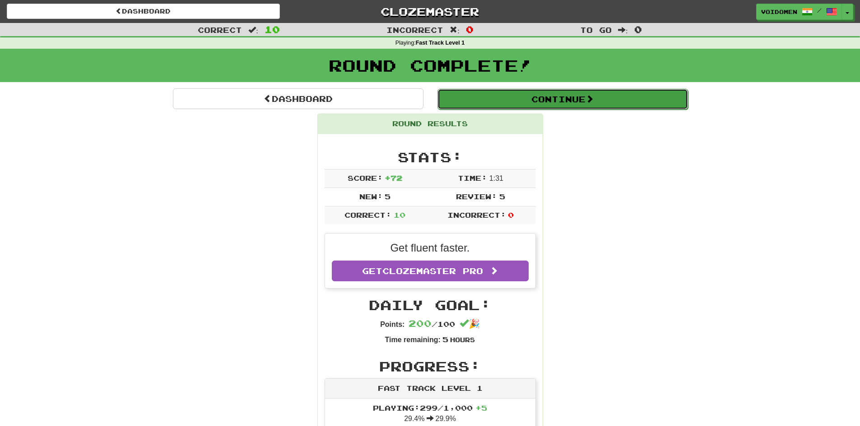
click at [459, 98] on button "Continue" at bounding box center [562, 99] width 250 height 21
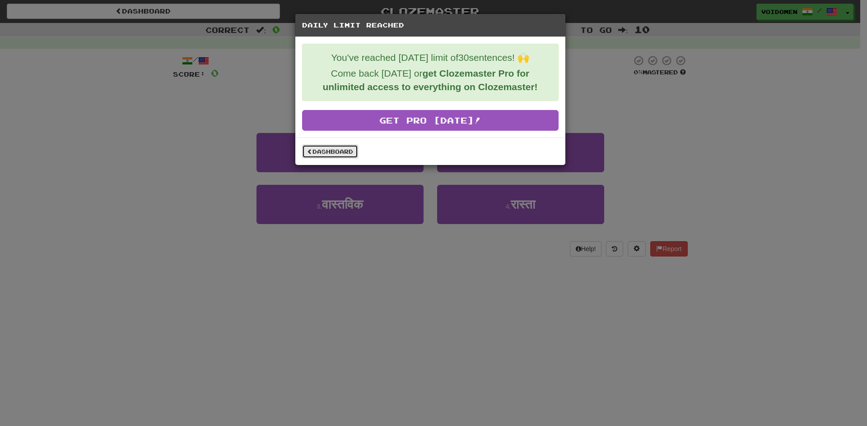
click at [331, 155] on link "Dashboard" at bounding box center [330, 152] width 56 height 14
